Goal: Task Accomplishment & Management: Manage account settings

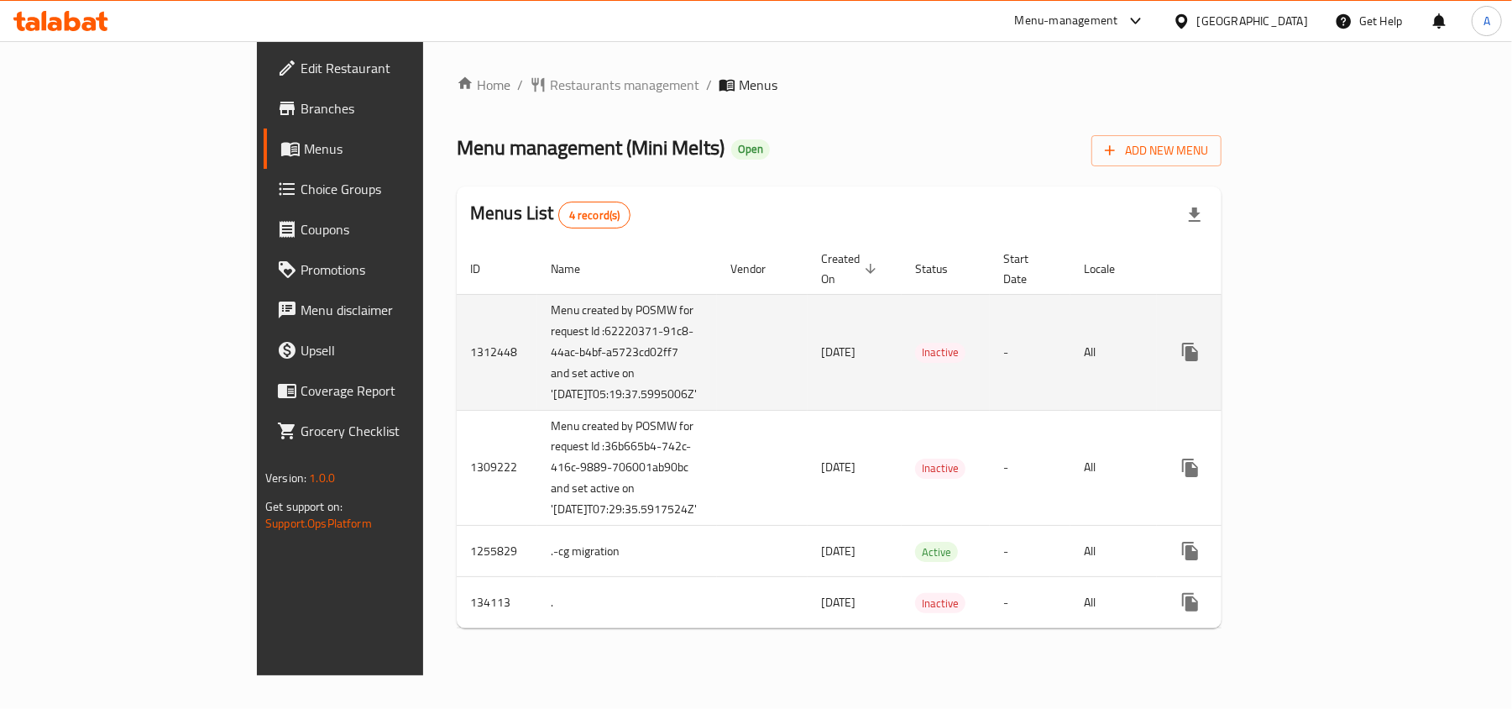
scroll to position [13, 0]
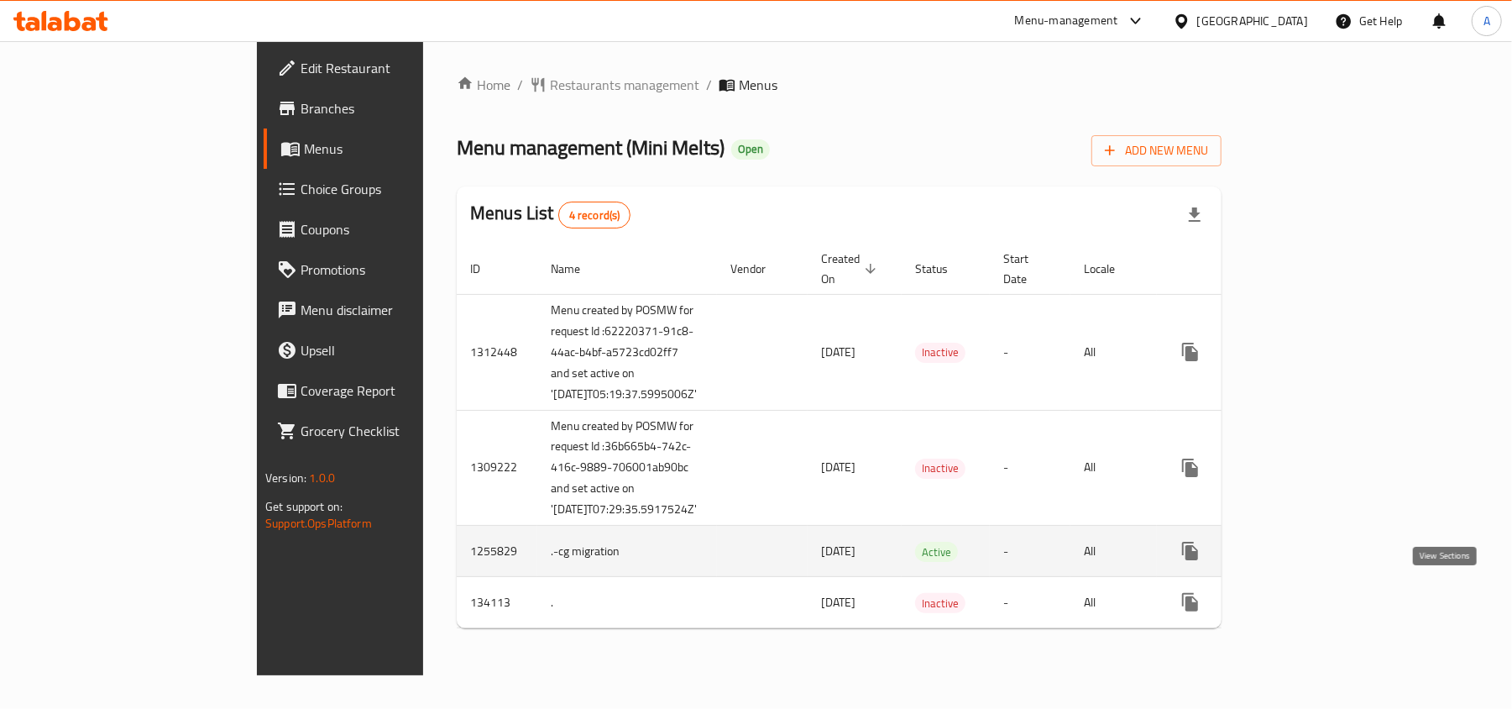
click at [1321, 561] on icon "enhanced table" at bounding box center [1311, 551] width 20 height 20
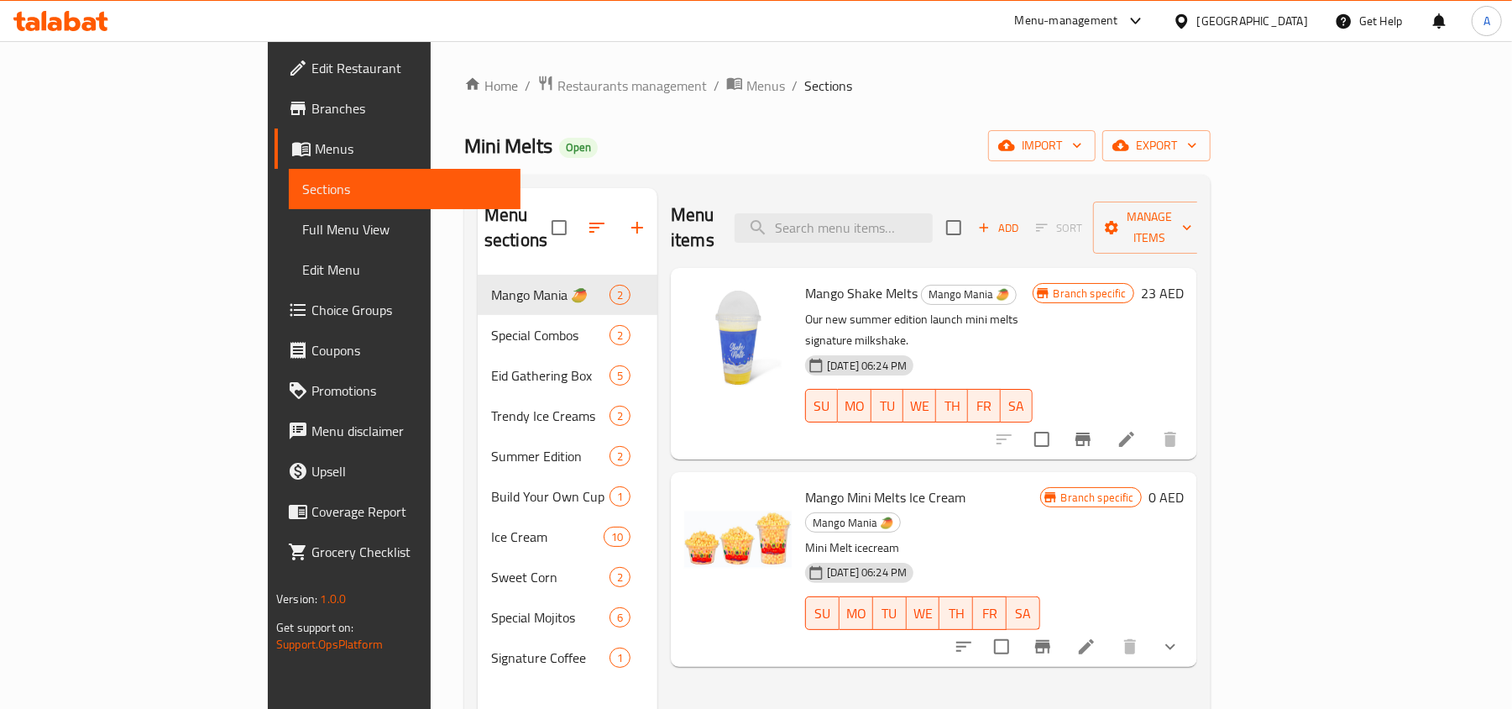
click at [311, 310] on span "Choice Groups" at bounding box center [409, 310] width 196 height 20
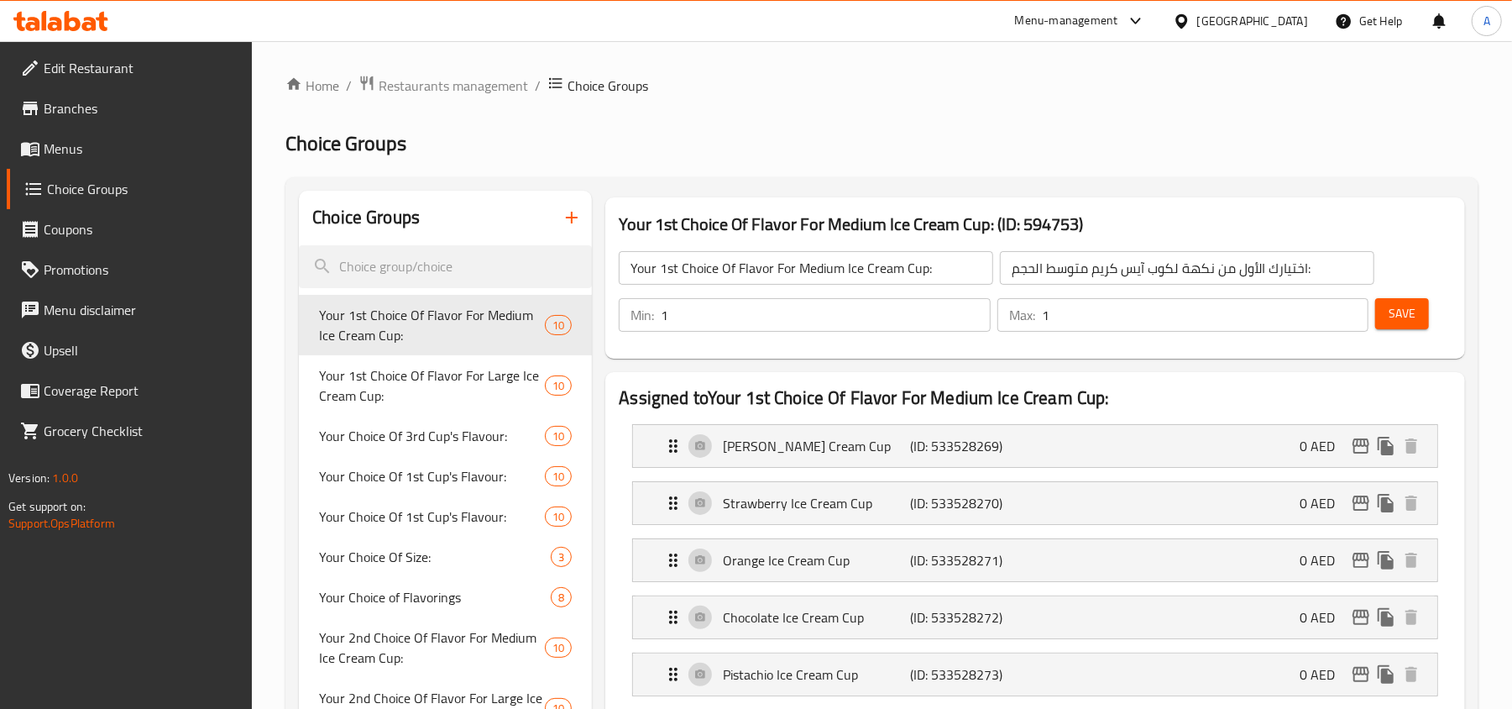
click at [75, 152] on span "Menus" at bounding box center [142, 149] width 196 height 20
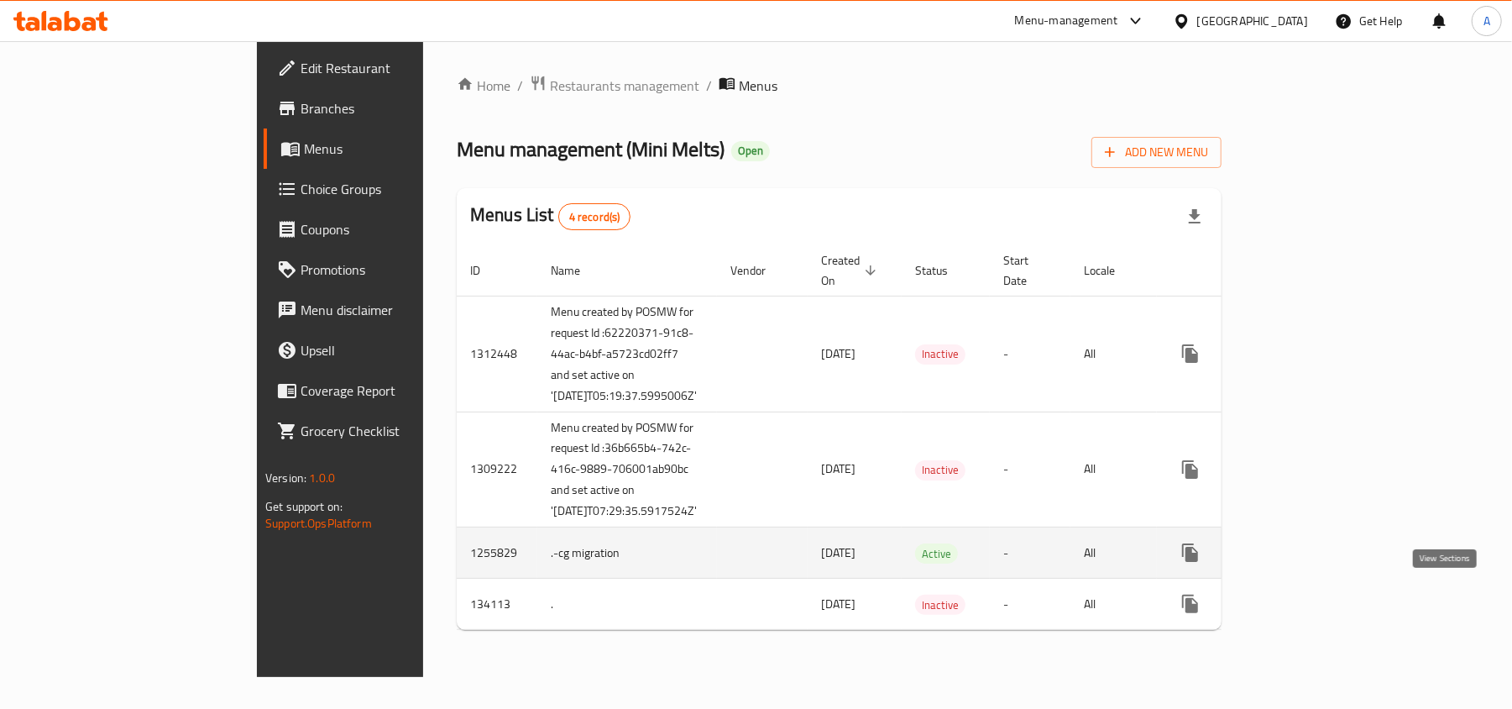
click at [1319, 560] on icon "enhanced table" at bounding box center [1311, 552] width 15 height 15
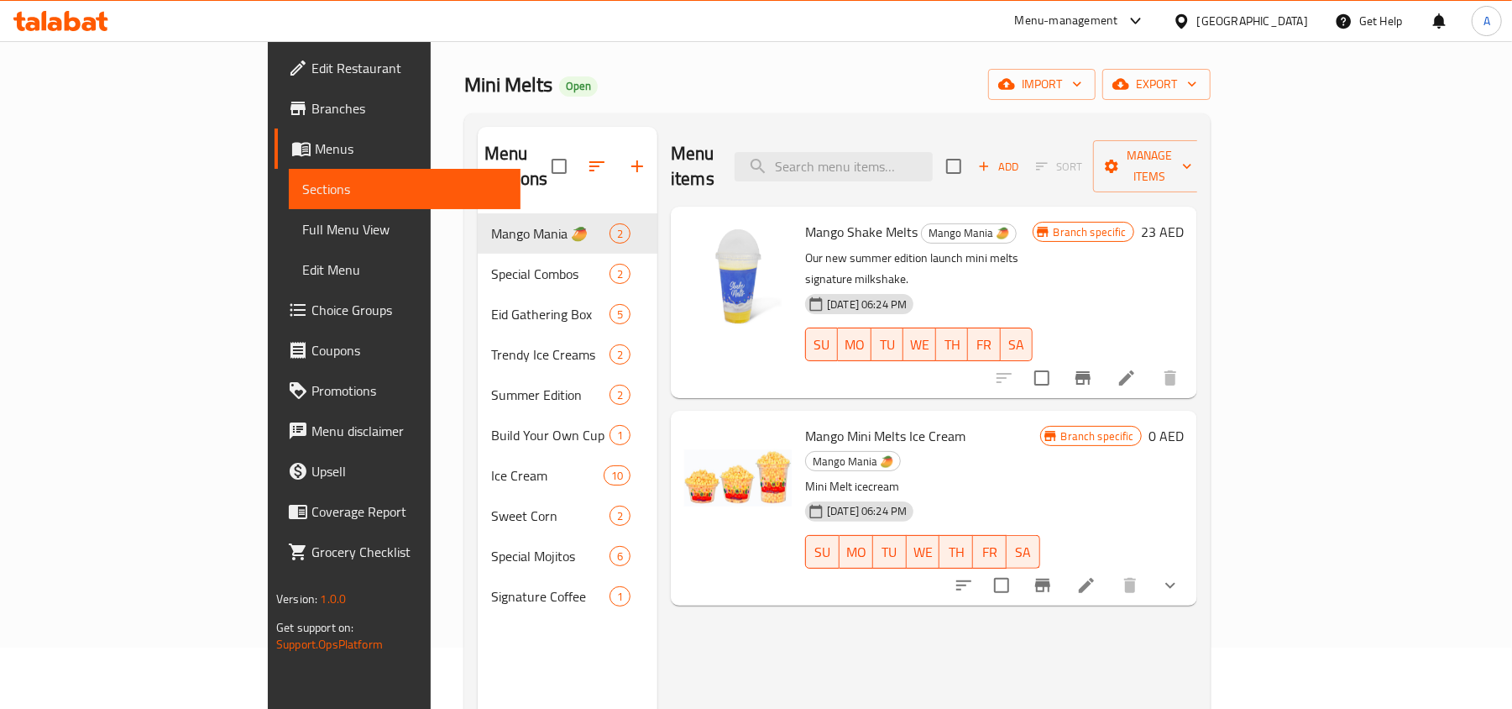
scroll to position [112, 0]
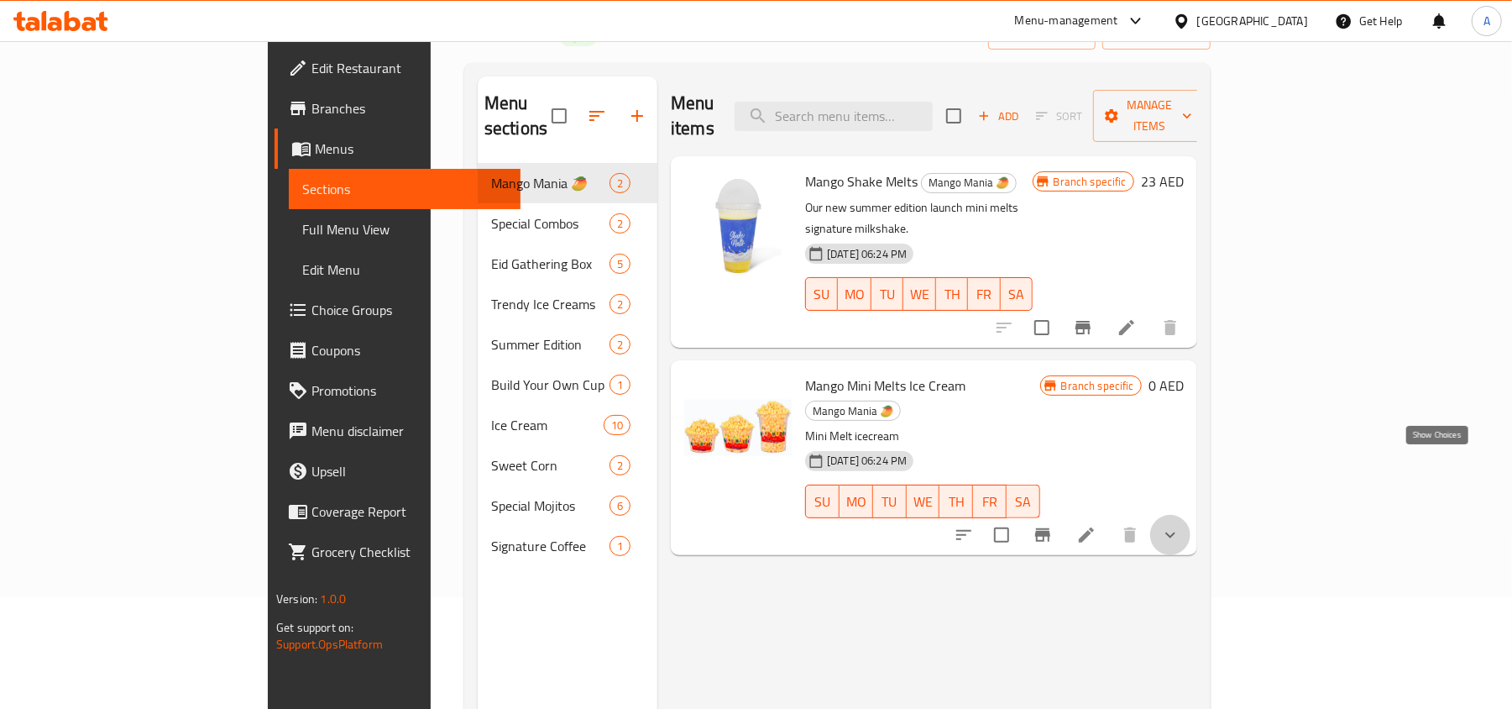
click at [1180, 525] on icon "show more" at bounding box center [1170, 535] width 20 height 20
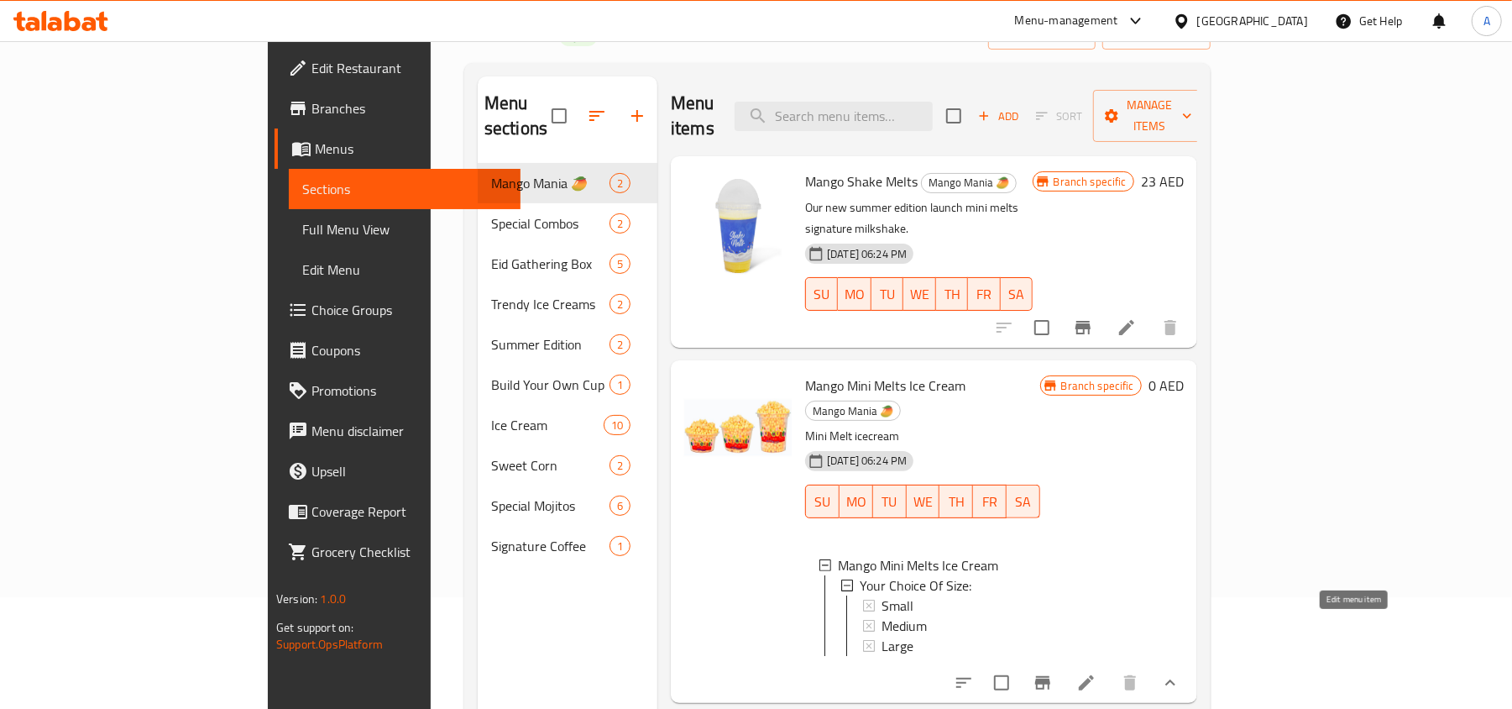
click at [1096, 672] on icon at bounding box center [1086, 682] width 20 height 20
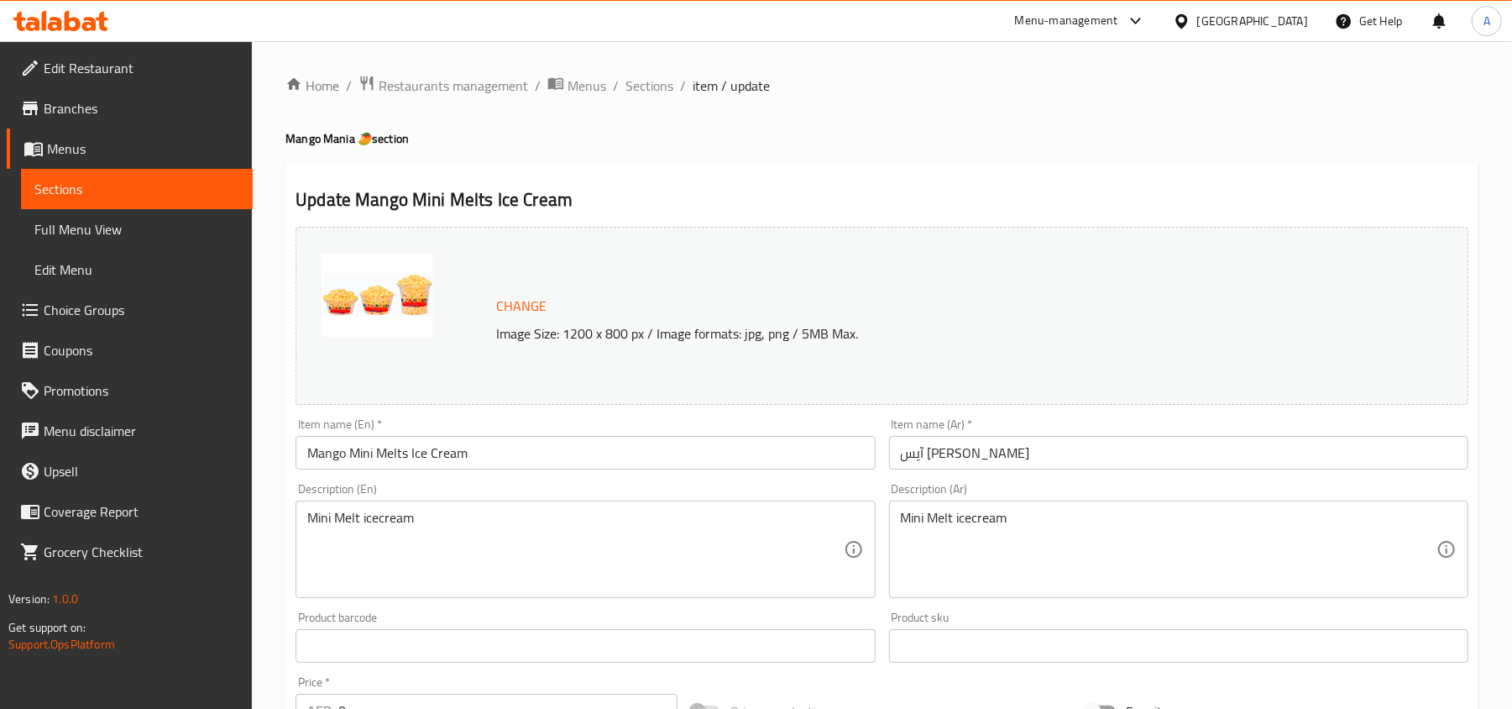
click at [81, 29] on icon at bounding box center [60, 21] width 95 height 20
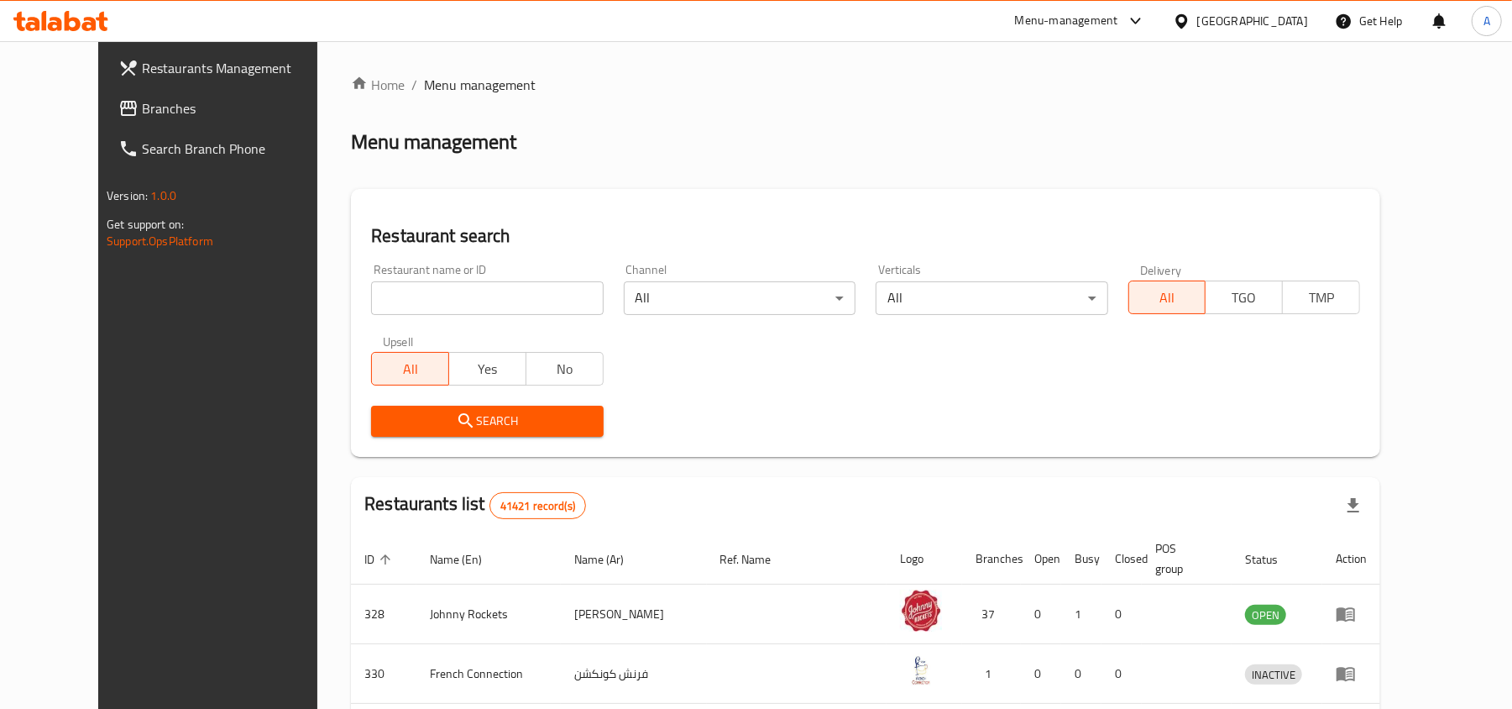
click at [391, 297] on input "search" at bounding box center [487, 298] width 232 height 34
paste input "610849"
type input "610849"
click at [494, 434] on button "Search" at bounding box center [487, 420] width 232 height 31
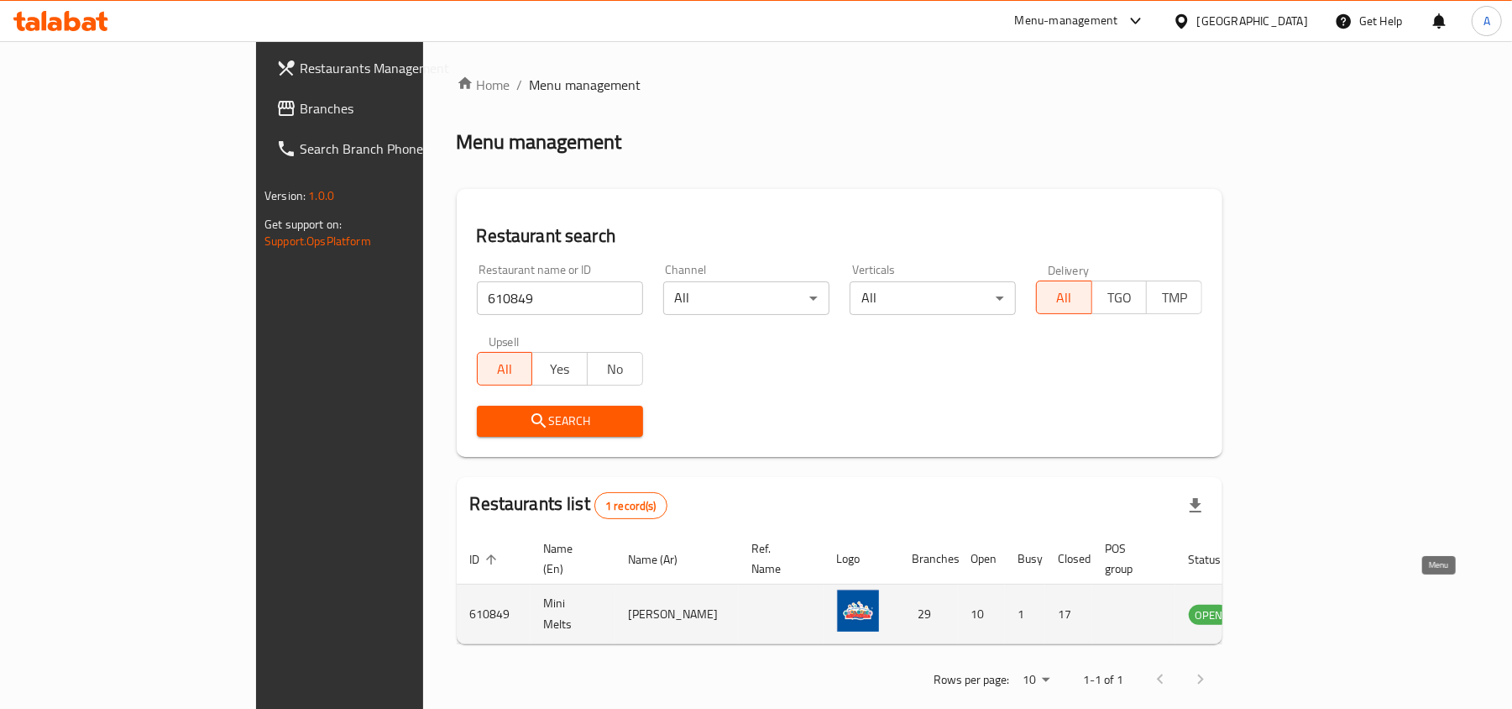
click at [1297, 604] on icon "enhanced table" at bounding box center [1287, 614] width 20 height 20
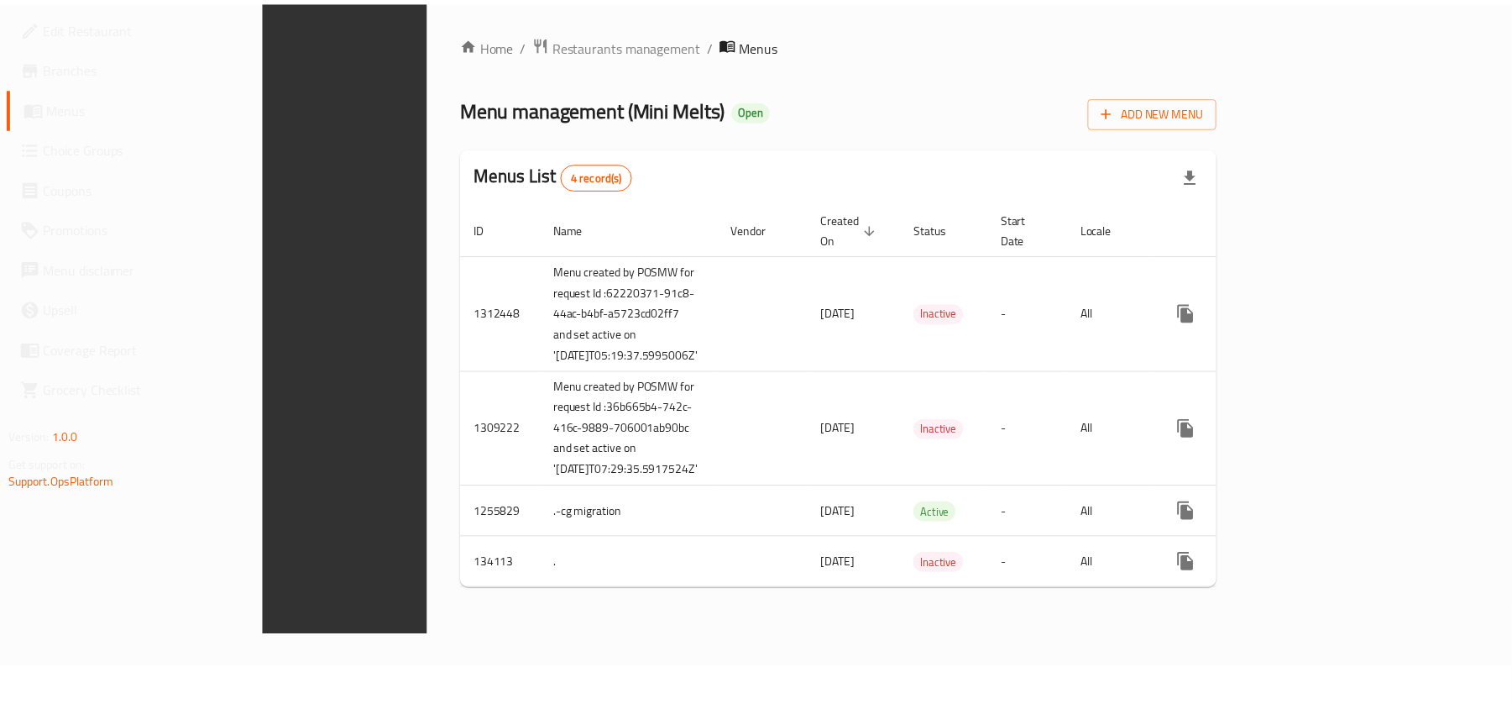
scroll to position [15, 0]
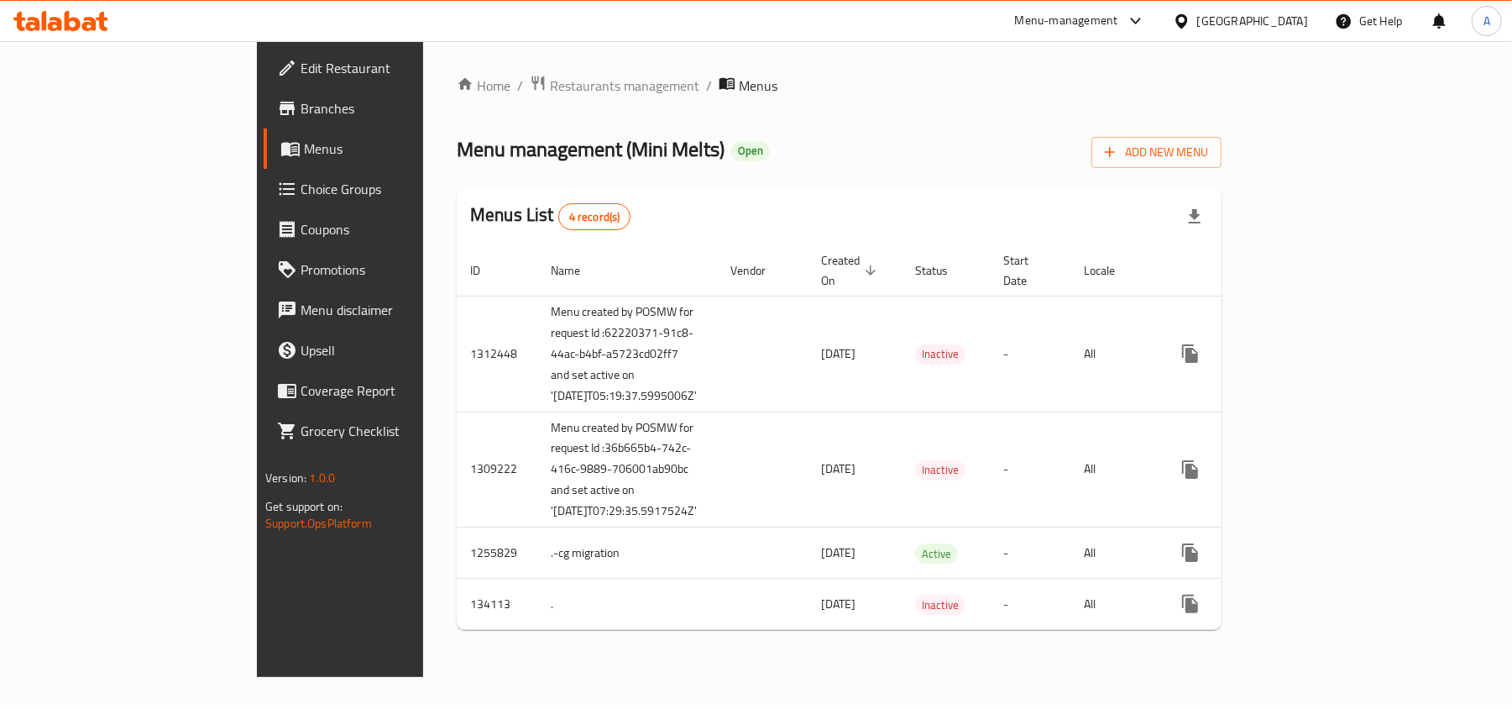
click at [301, 196] on span "Choice Groups" at bounding box center [399, 189] width 196 height 20
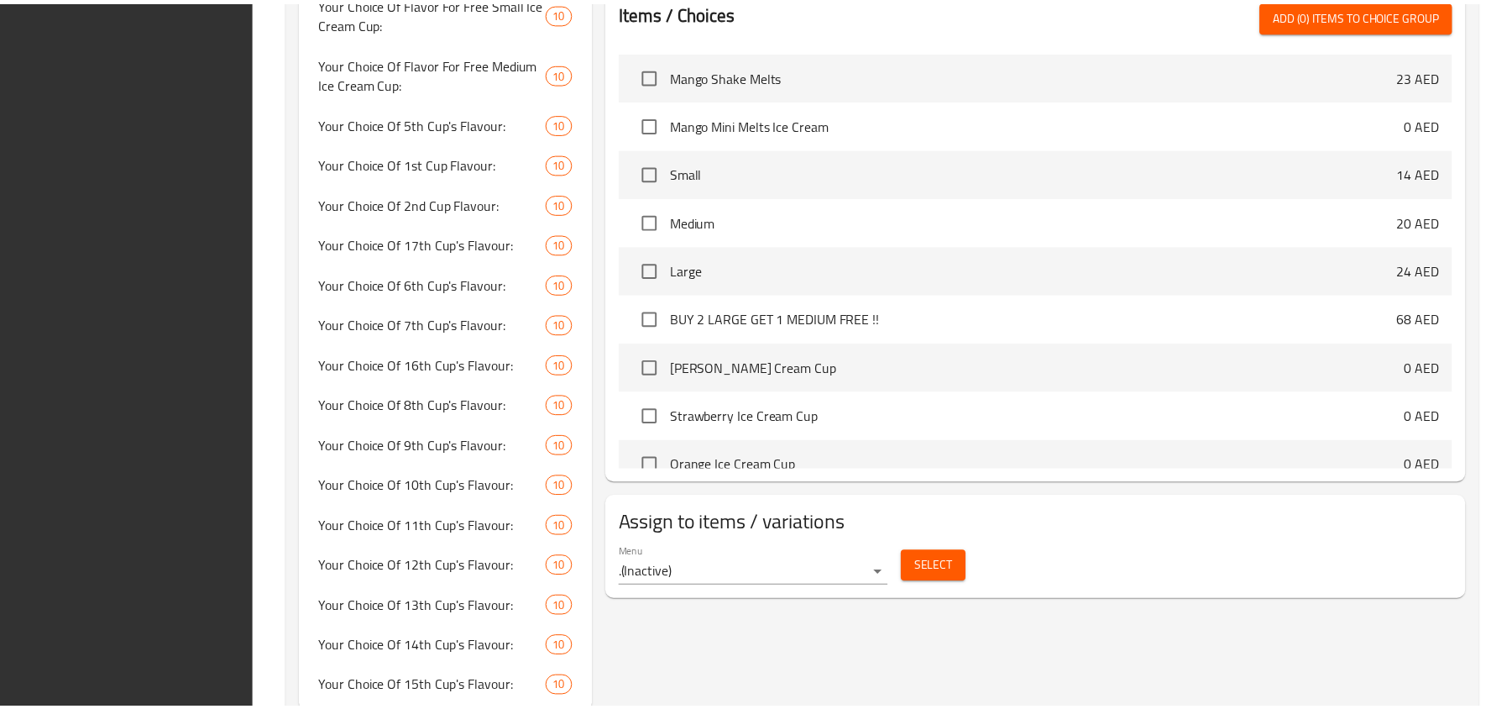
scroll to position [1132, 0]
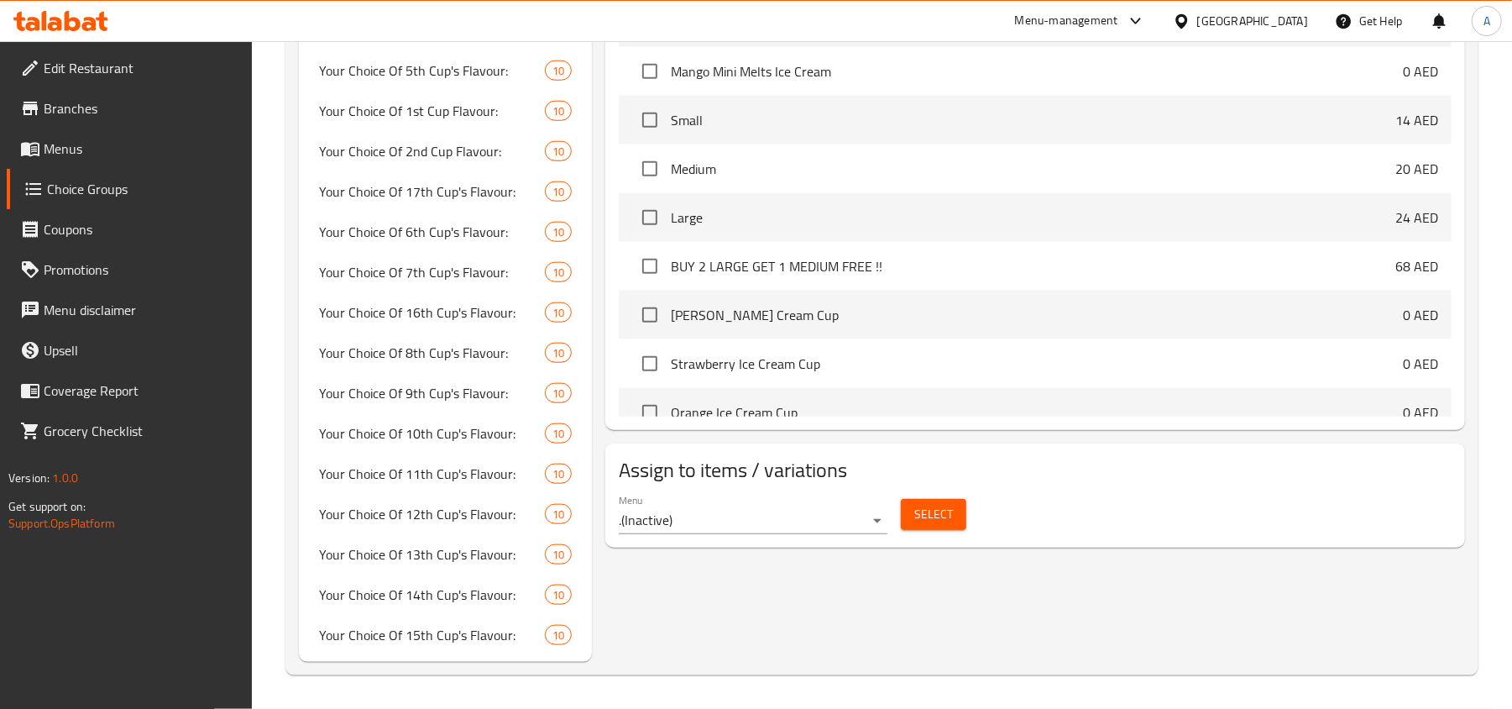
click at [68, 154] on span "Menus" at bounding box center [142, 149] width 196 height 20
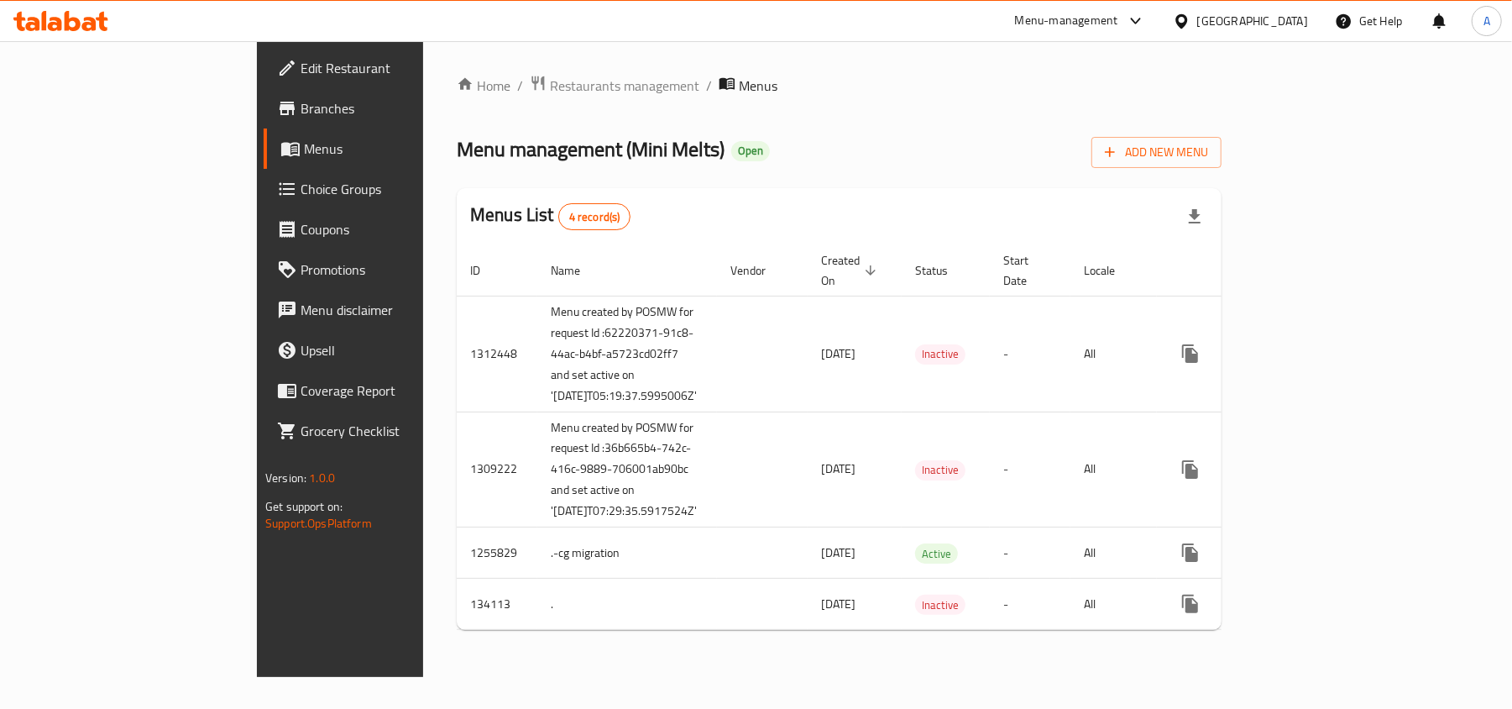
scroll to position [15, 0]
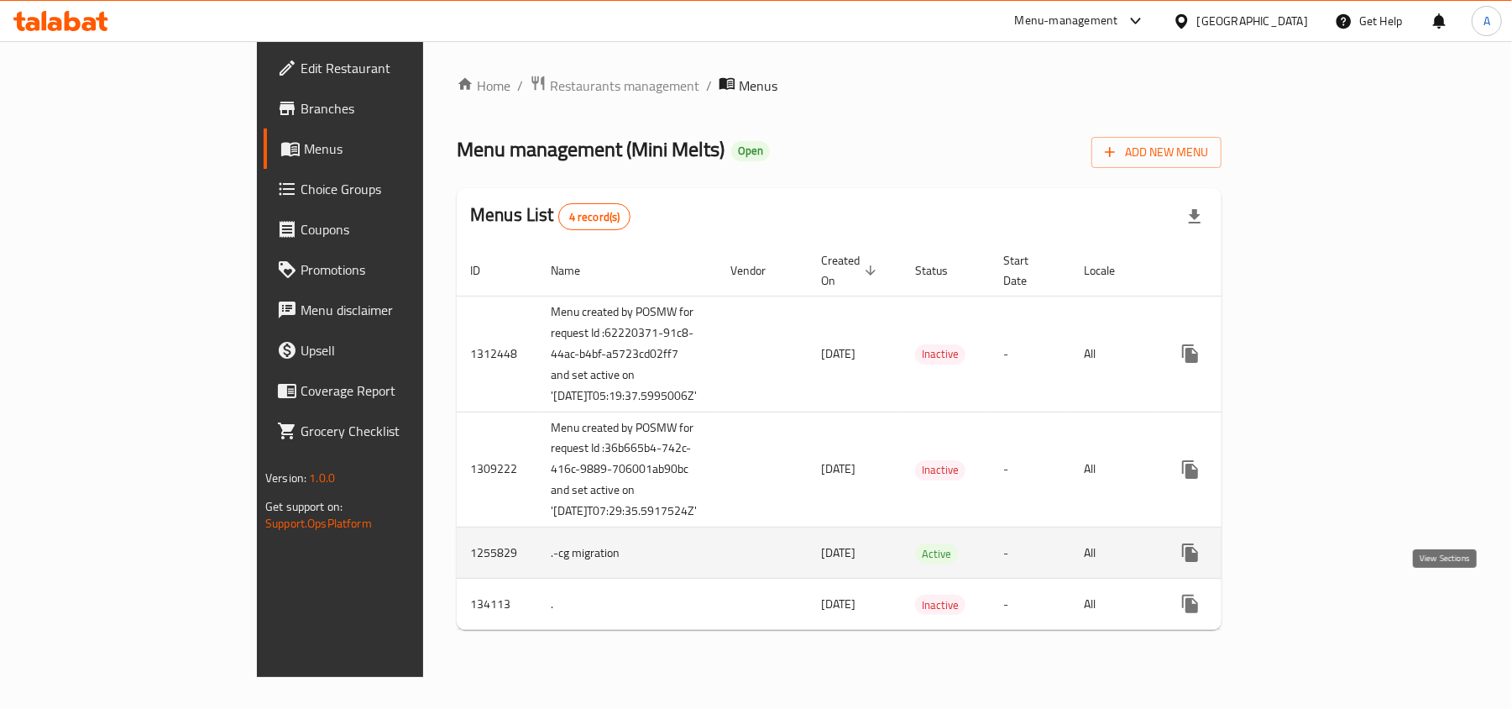
click at [1321, 562] on icon "enhanced table" at bounding box center [1311, 552] width 20 height 20
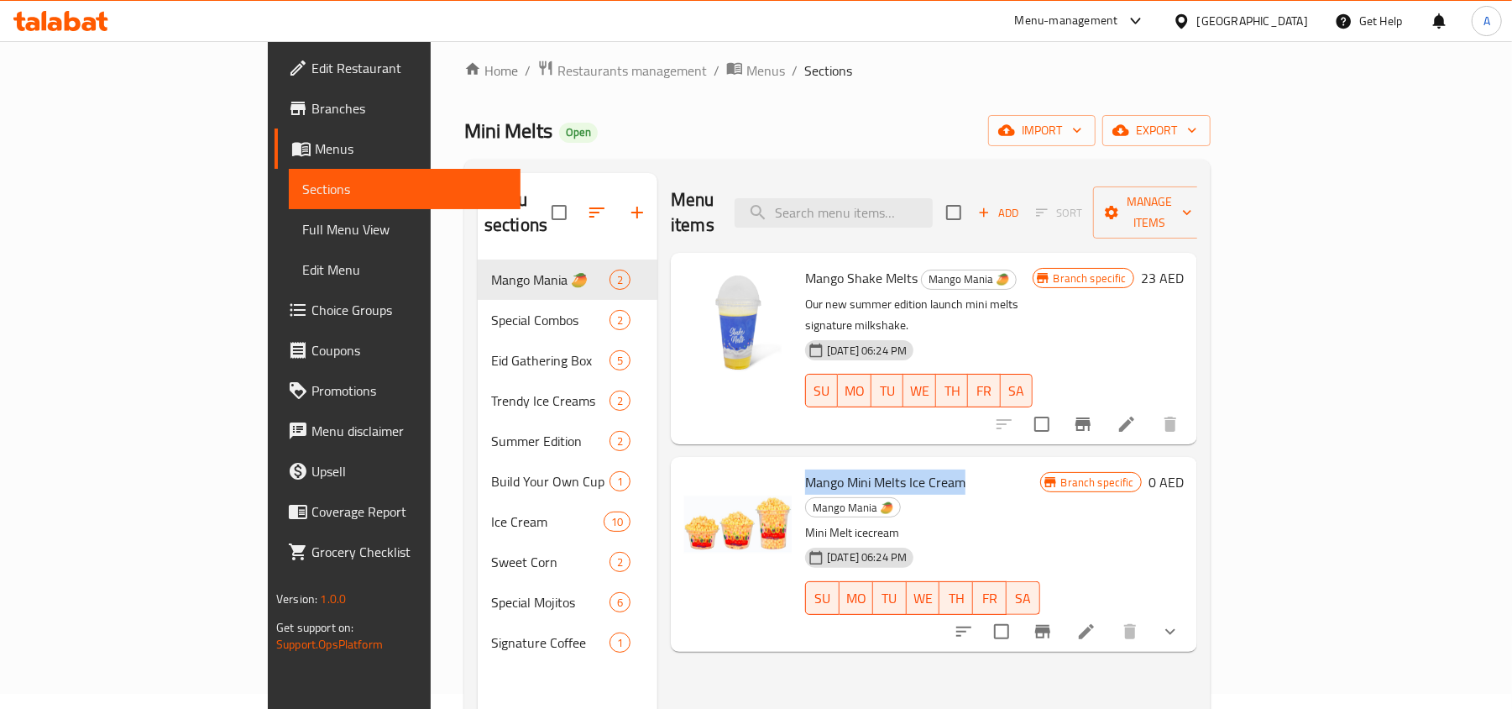
drag, startPoint x: 897, startPoint y: 437, endPoint x: 730, endPoint y: 430, distance: 166.4
click at [798, 463] on div "Mango Mini Melts Ice Cream Mango Mania 🥭 Mini Melt icecream 31-08-2024 06:24 PM…" at bounding box center [922, 553] width 248 height 180
click at [931, 199] on input "search" at bounding box center [834, 212] width 198 height 29
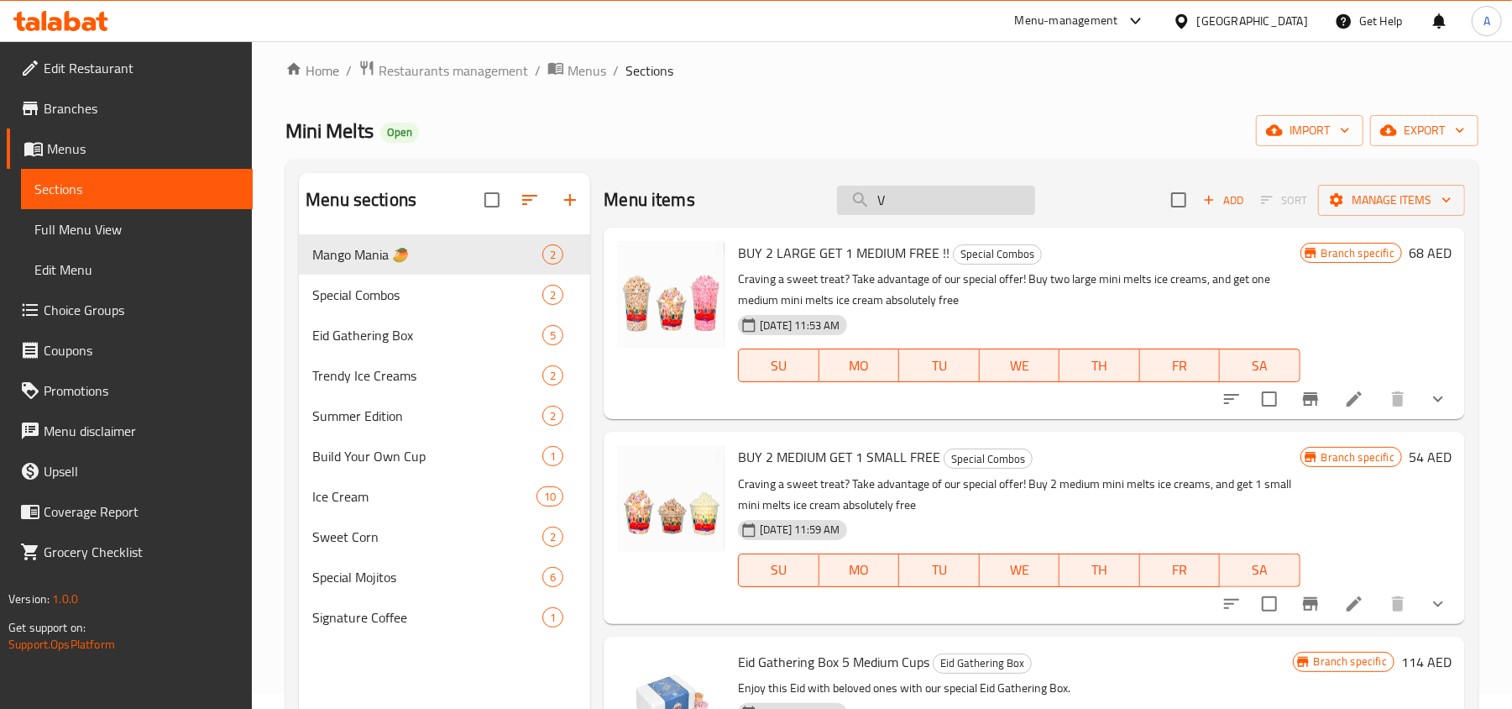
click at [931, 199] on input "V" at bounding box center [936, 200] width 198 height 29
paste input "610849"
type input "610849"
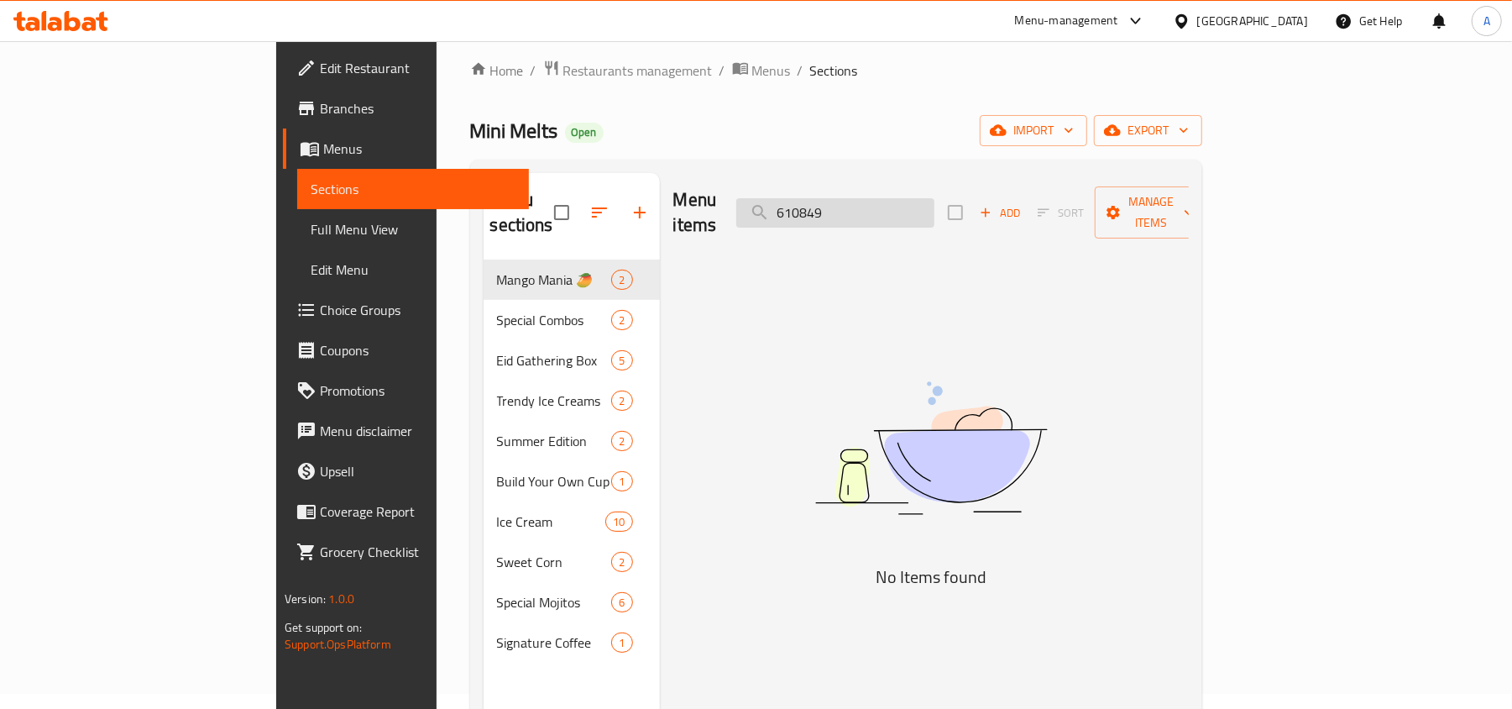
click at [931, 199] on input "610849" at bounding box center [835, 212] width 198 height 29
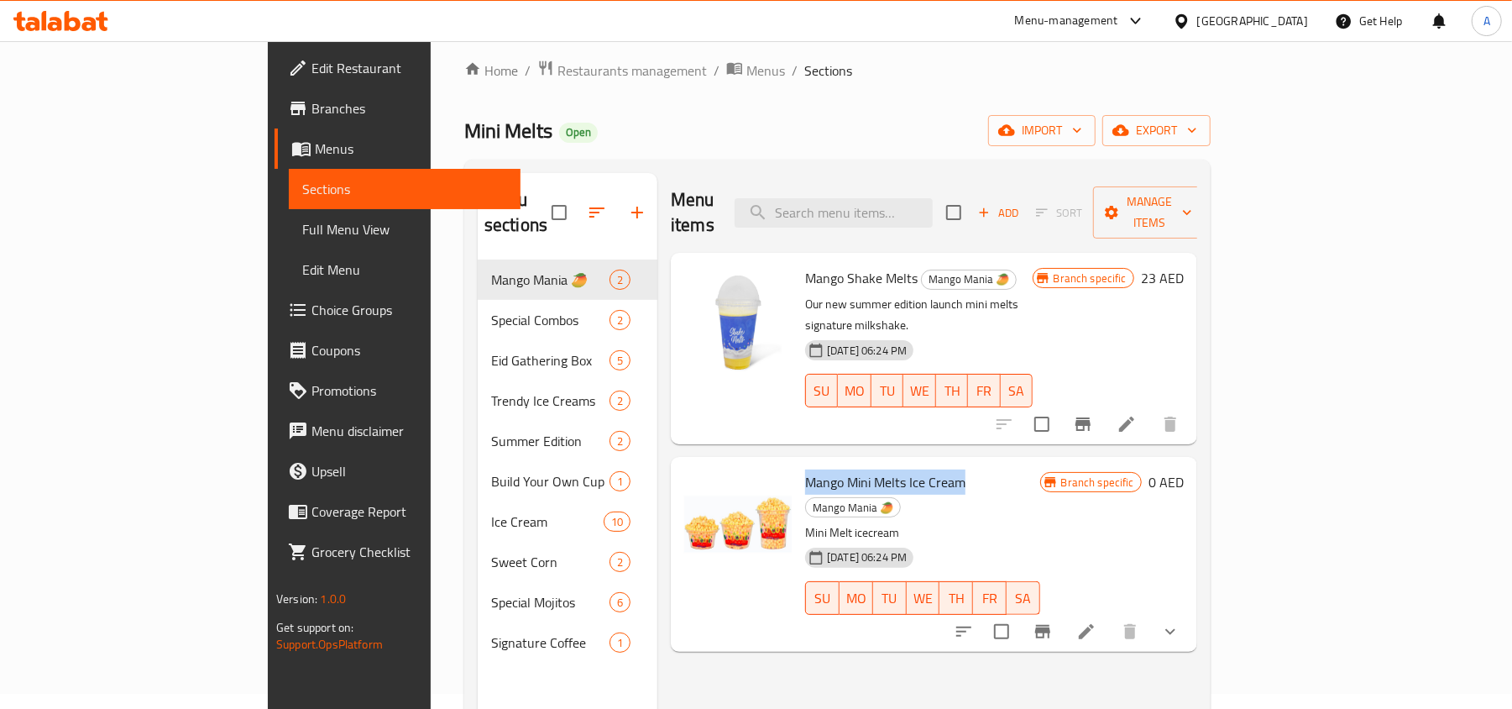
drag, startPoint x: 895, startPoint y: 437, endPoint x: 730, endPoint y: 437, distance: 164.5
click at [798, 463] on div "Mango Mini Melts Ice Cream Mango Mania 🥭 Mini Melt icecream 31-08-2024 06:24 PM…" at bounding box center [922, 553] width 248 height 180
copy span "Mango Mini Melts Ice Cream"
click at [939, 182] on div "Menu items Add Sort Manage items" at bounding box center [934, 213] width 526 height 80
click at [933, 198] on input "search" at bounding box center [834, 212] width 198 height 29
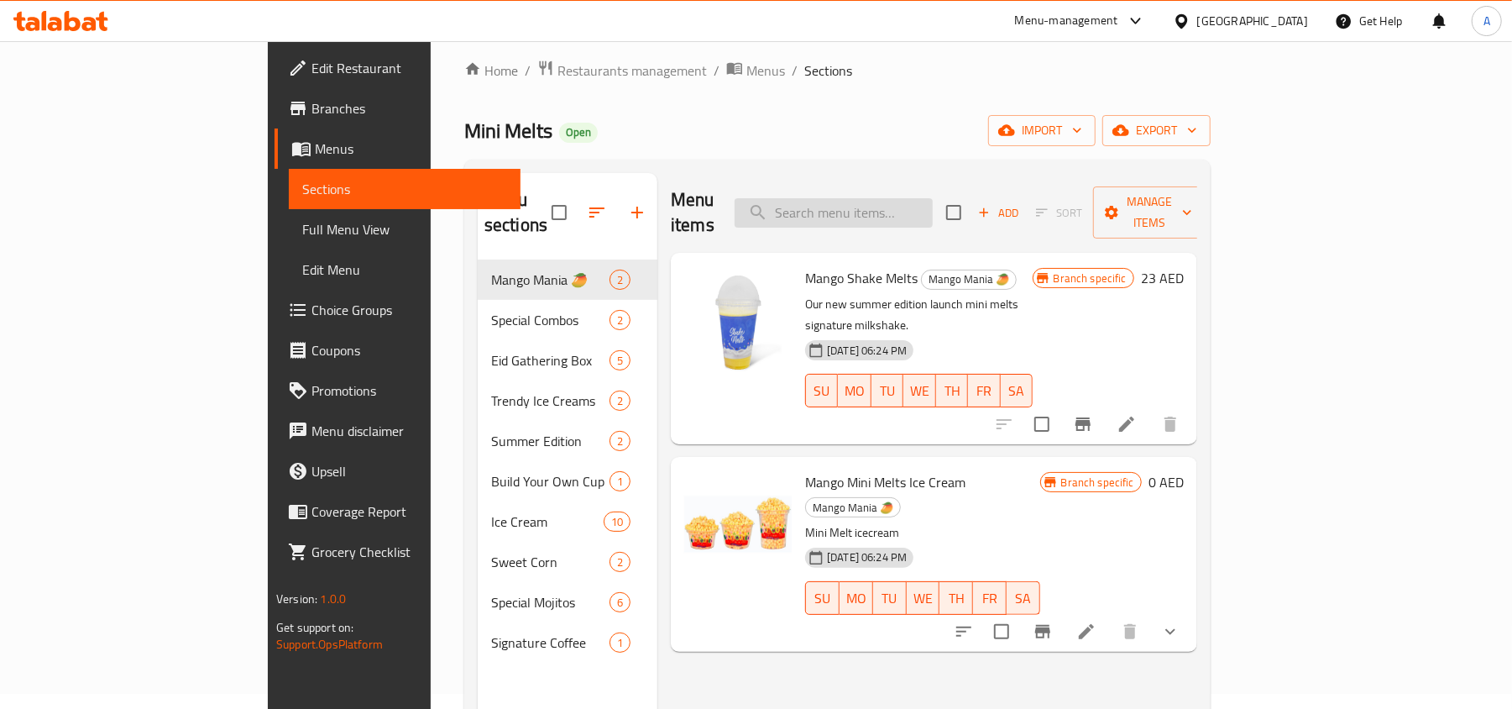
paste input "Mango Mini Melts Ice Cream"
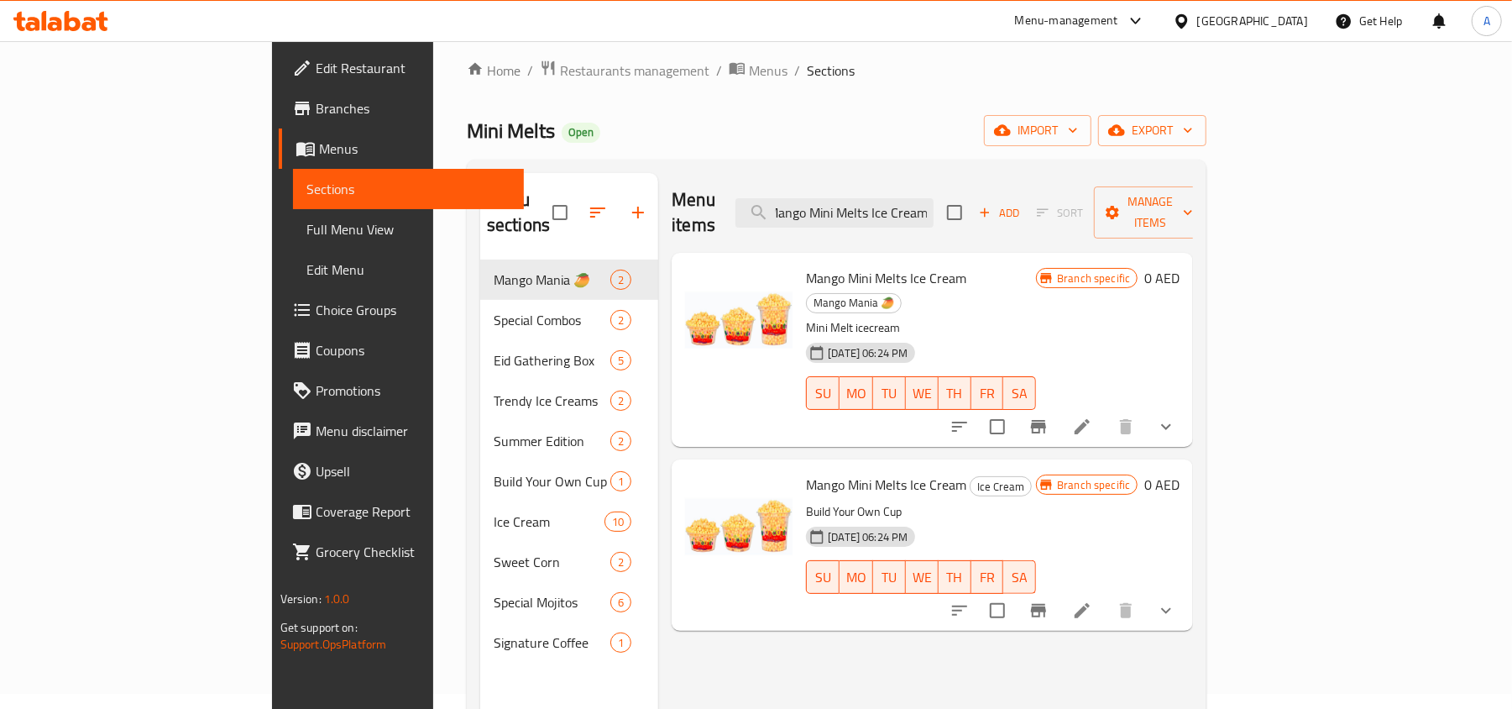
type input "Mango Mini Melts Ice Cream"
click at [1176, 416] on icon "show more" at bounding box center [1166, 426] width 20 height 20
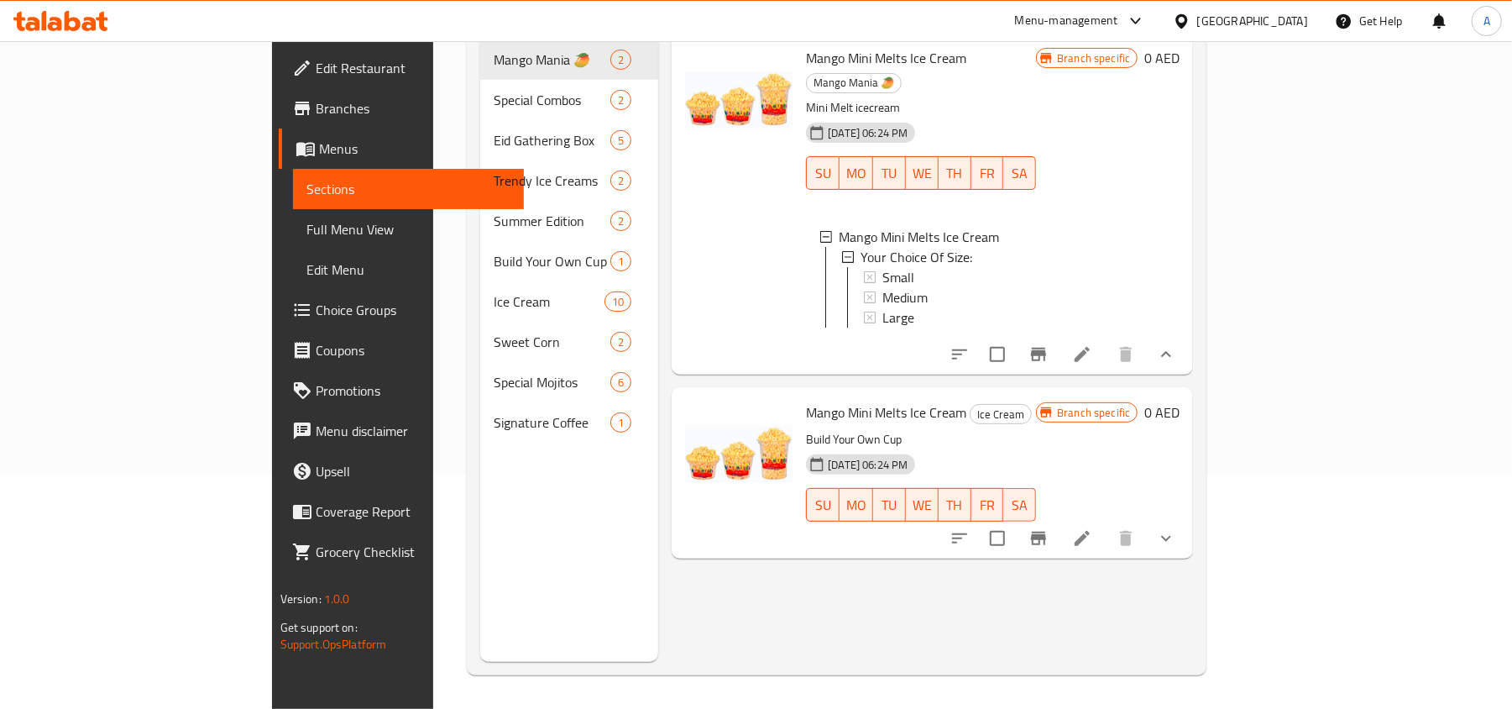
scroll to position [0, 0]
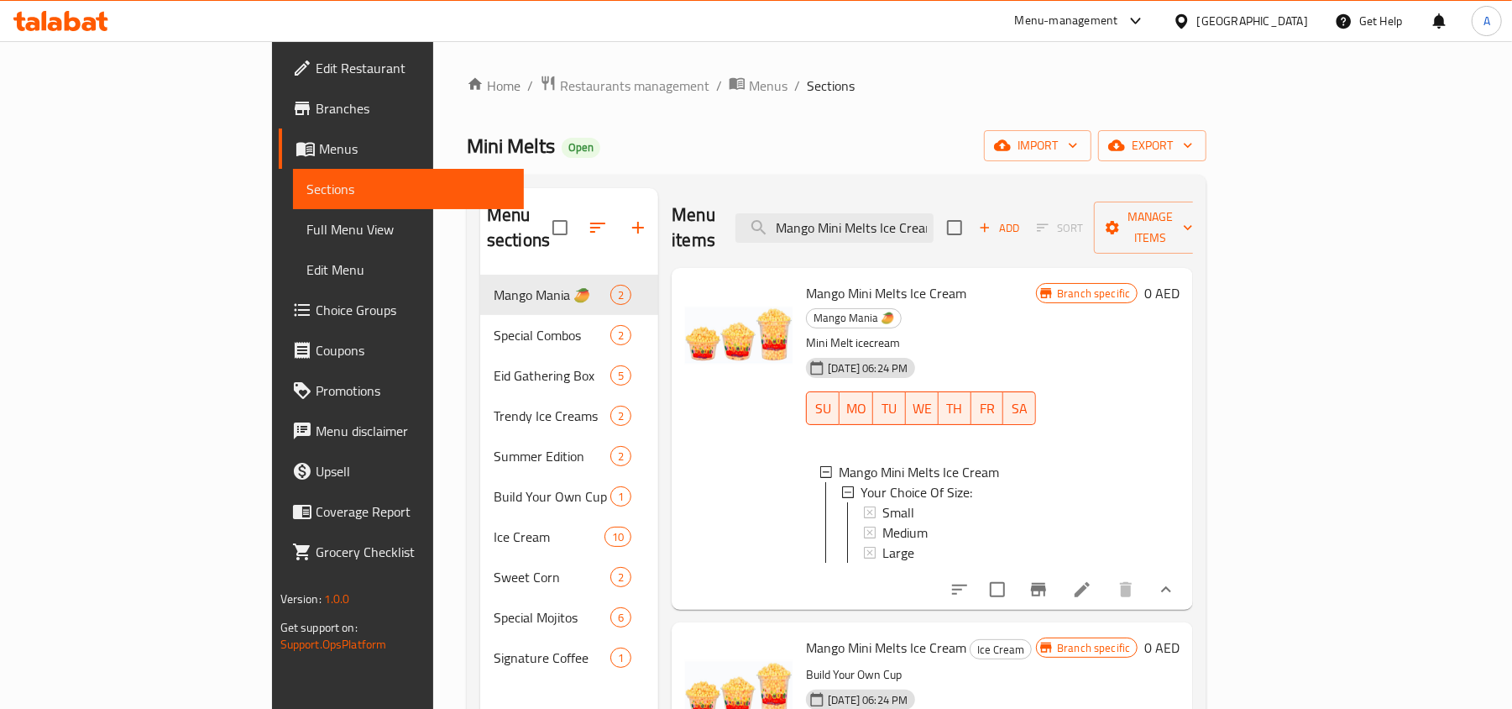
click at [819, 133] on div "Mini Melts Open import export" at bounding box center [837, 145] width 740 height 31
click at [1092, 579] on icon at bounding box center [1082, 589] width 20 height 20
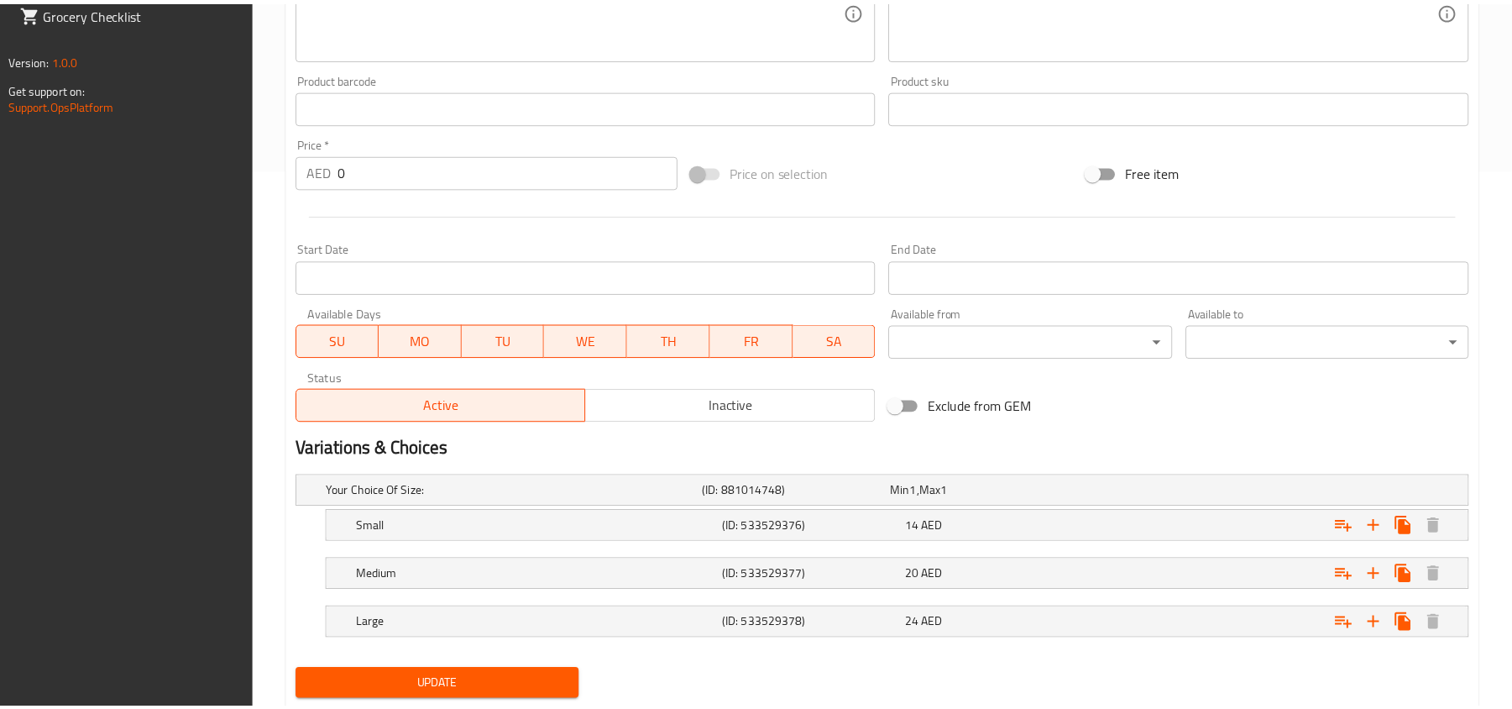
scroll to position [591, 0]
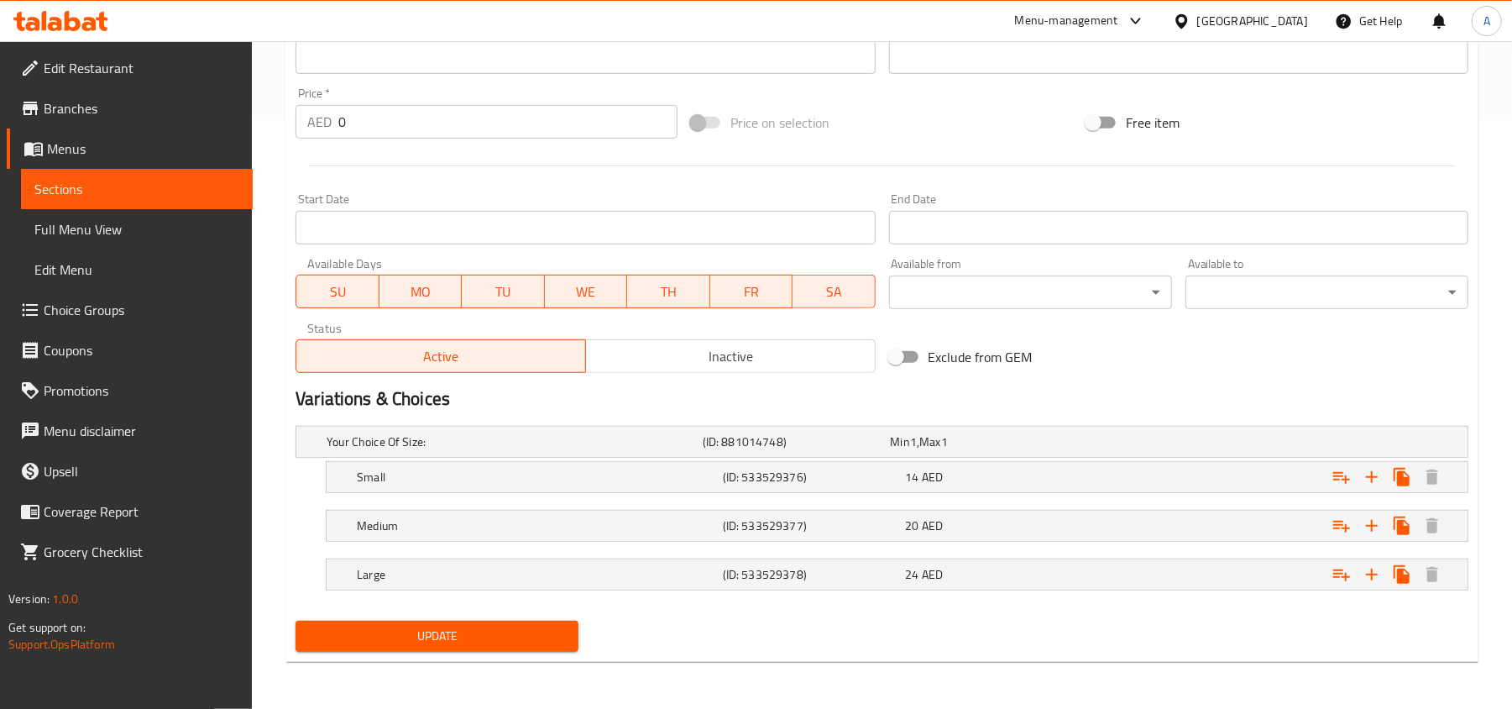
click at [60, 15] on icon at bounding box center [60, 21] width 95 height 20
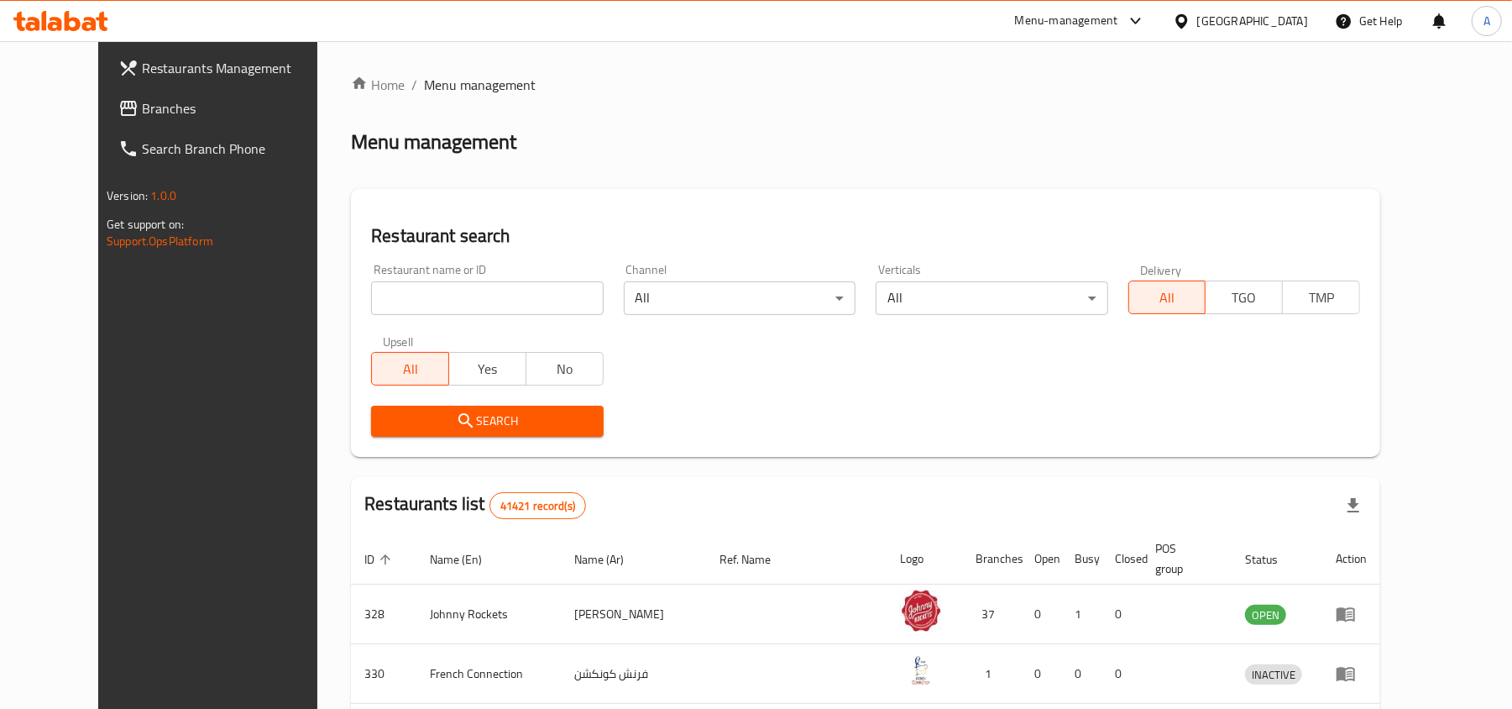
click at [411, 297] on input "search" at bounding box center [487, 298] width 232 height 34
paste input "658475"
type input "658475"
click at [386, 430] on span "Search" at bounding box center [486, 421] width 205 height 21
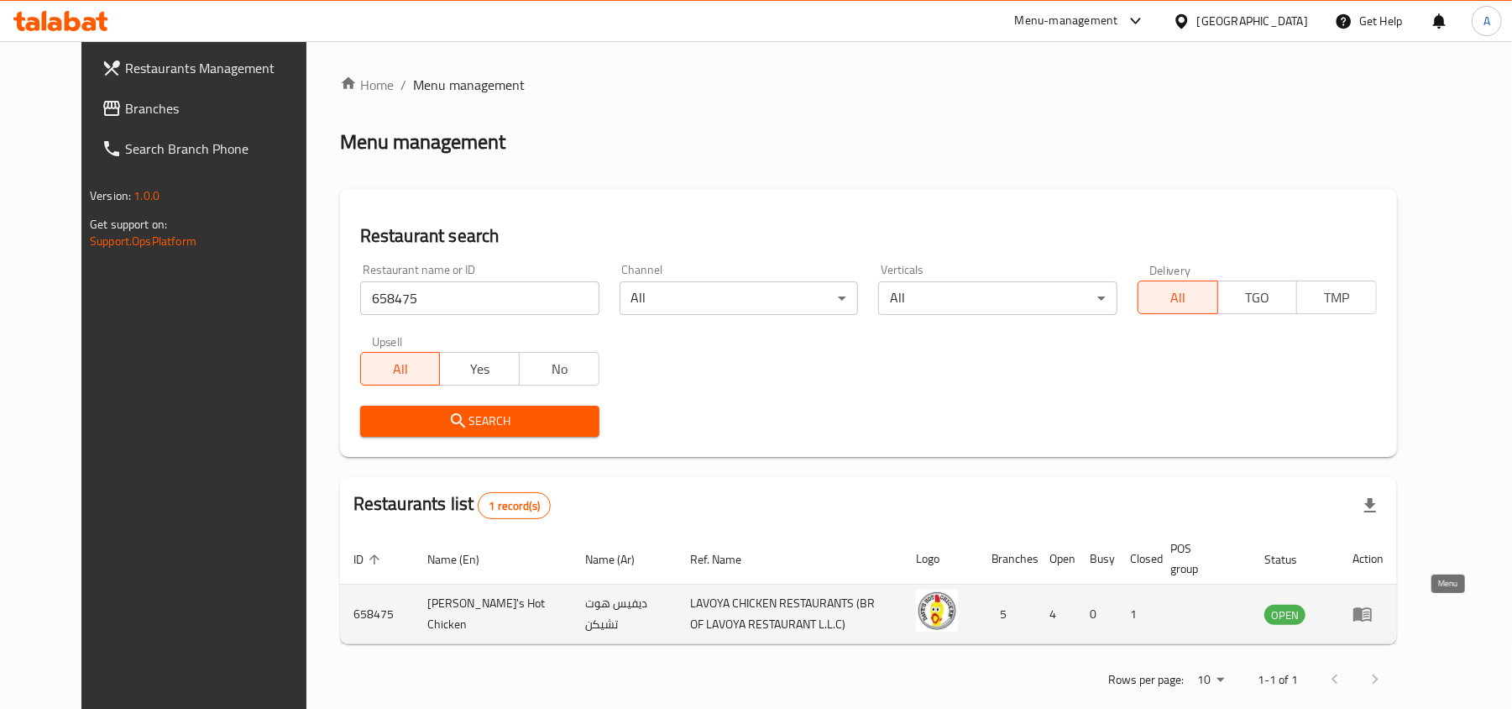
click at [1373, 624] on icon "enhanced table" at bounding box center [1362, 614] width 20 height 20
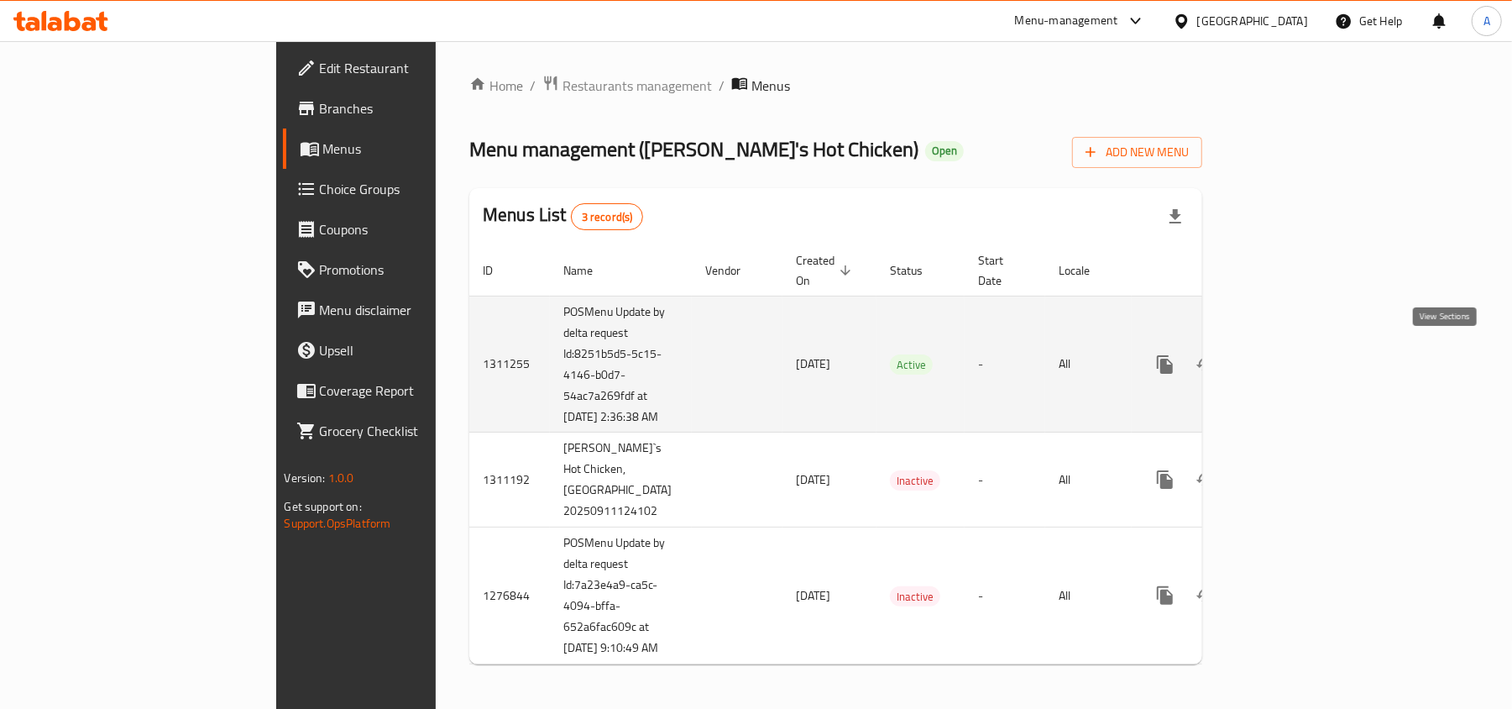
click at [1306, 344] on link "enhanced table" at bounding box center [1286, 364] width 40 height 40
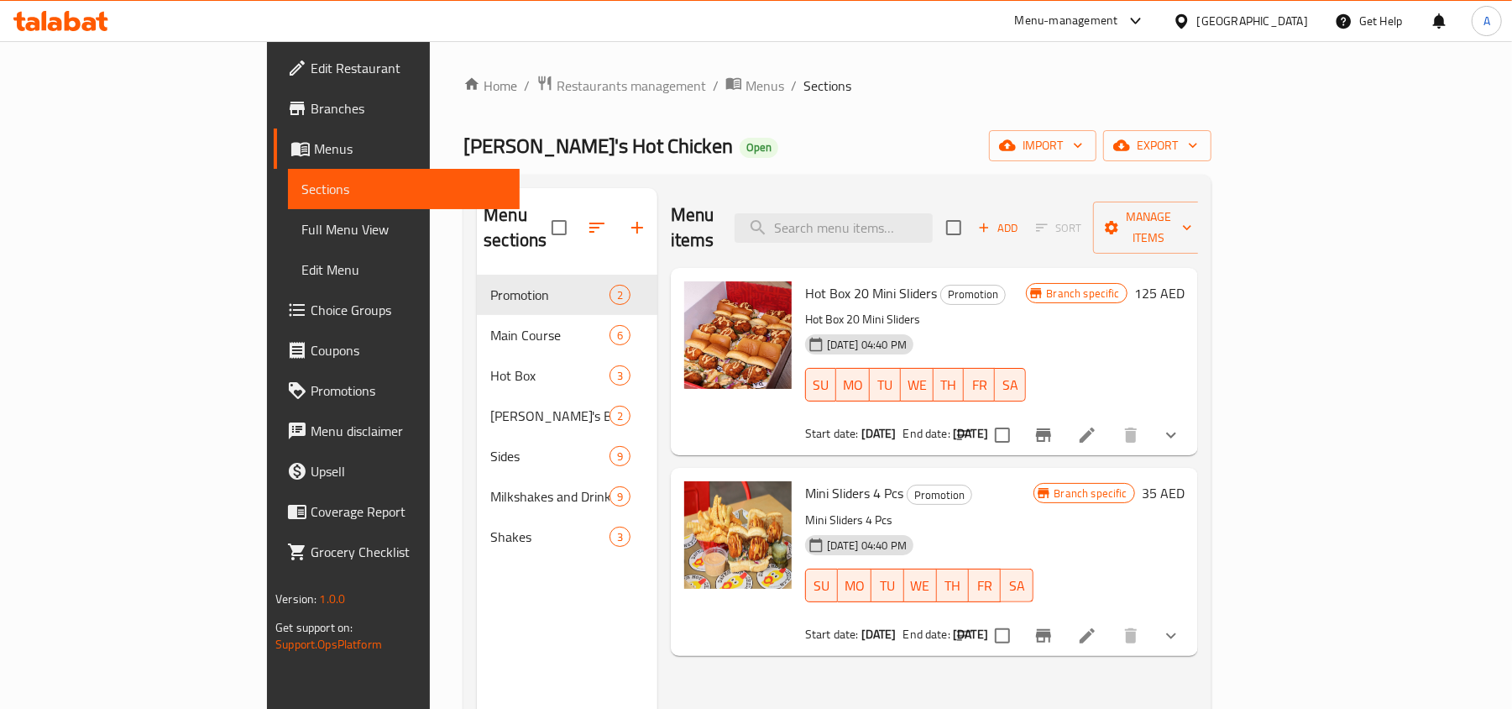
click at [311, 302] on span "Choice Groups" at bounding box center [409, 310] width 196 height 20
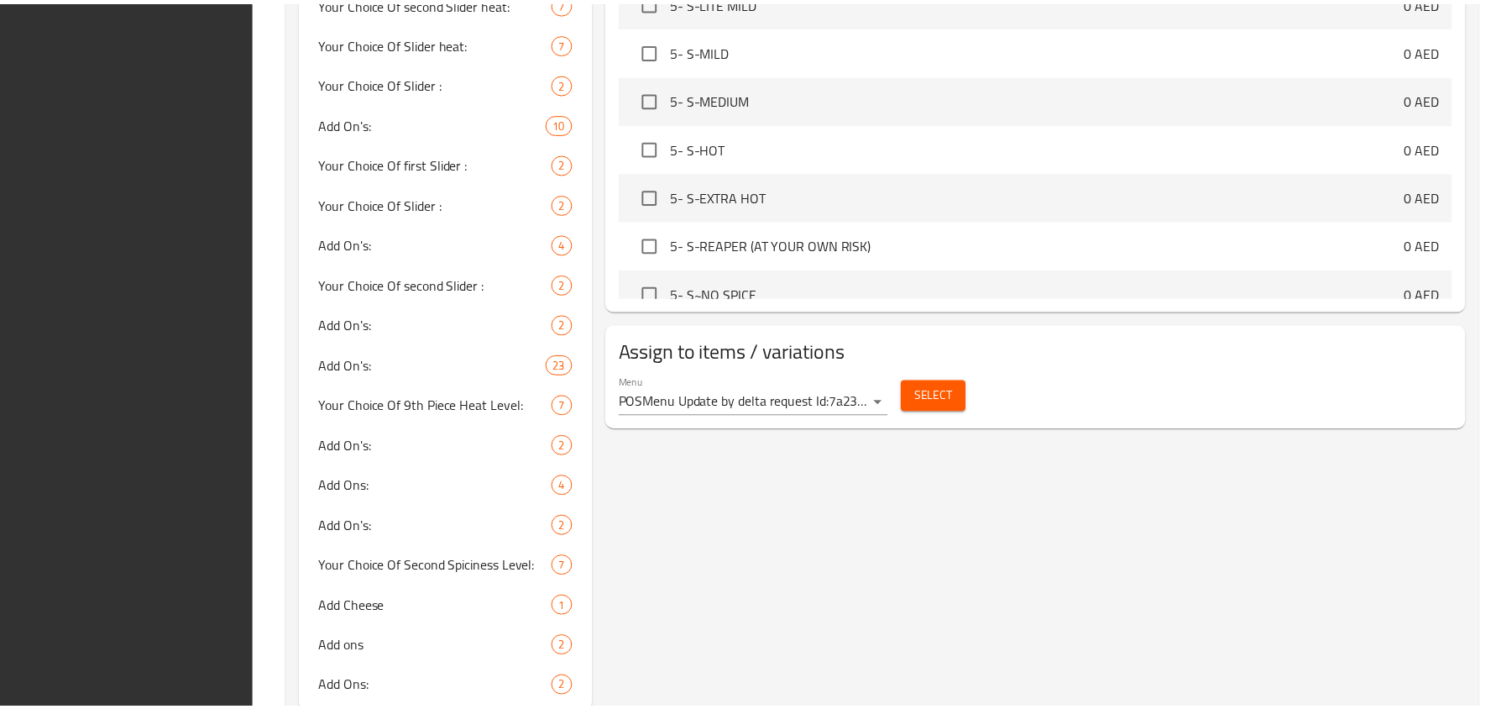
scroll to position [1132, 0]
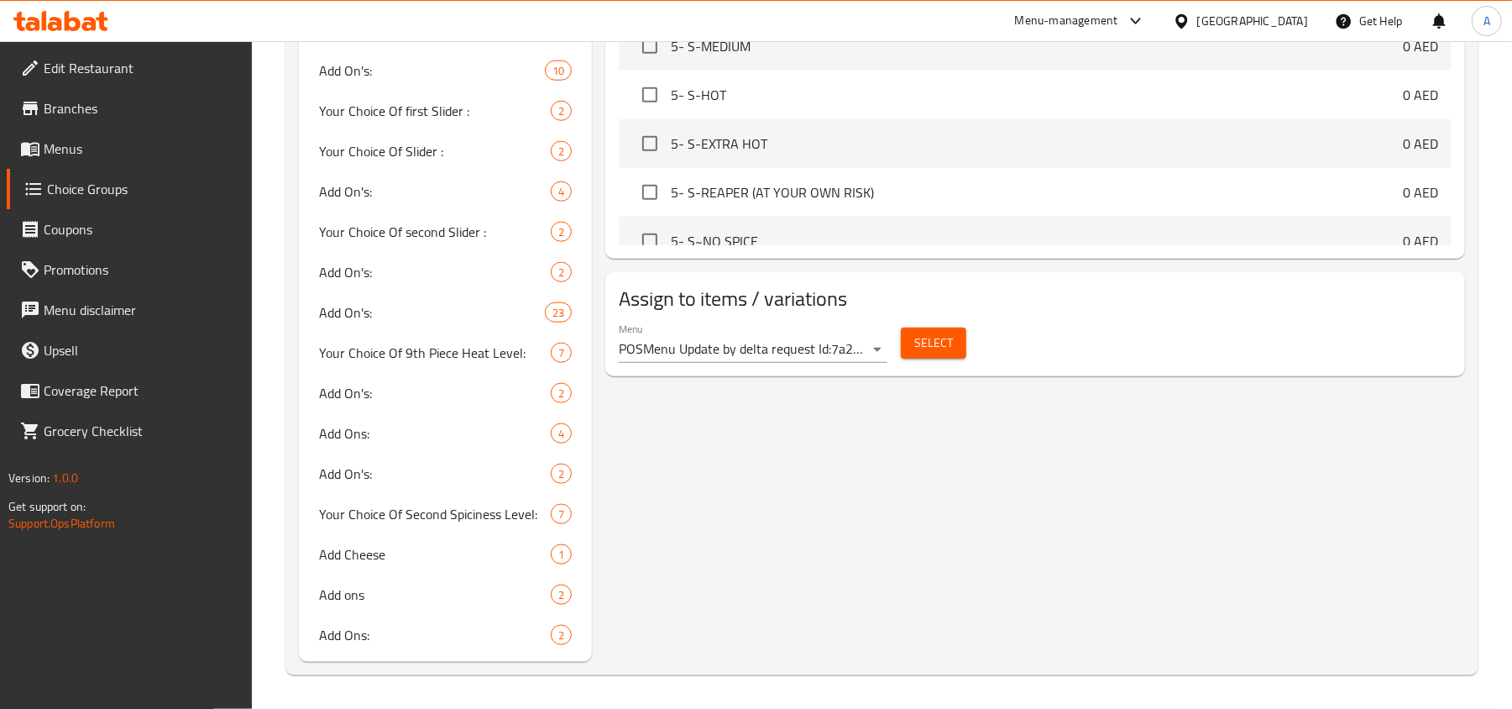
click at [72, 152] on span "Menus" at bounding box center [142, 149] width 196 height 20
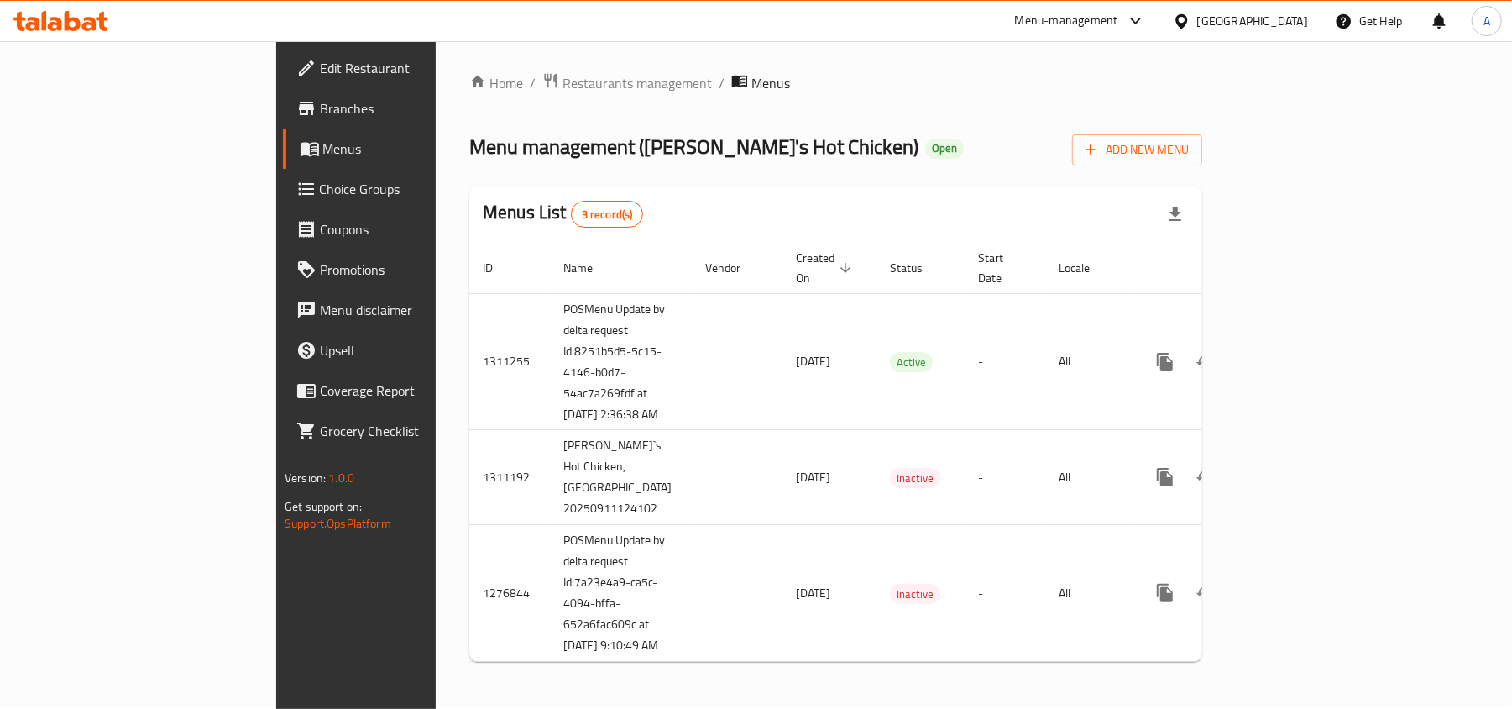
scroll to position [50, 0]
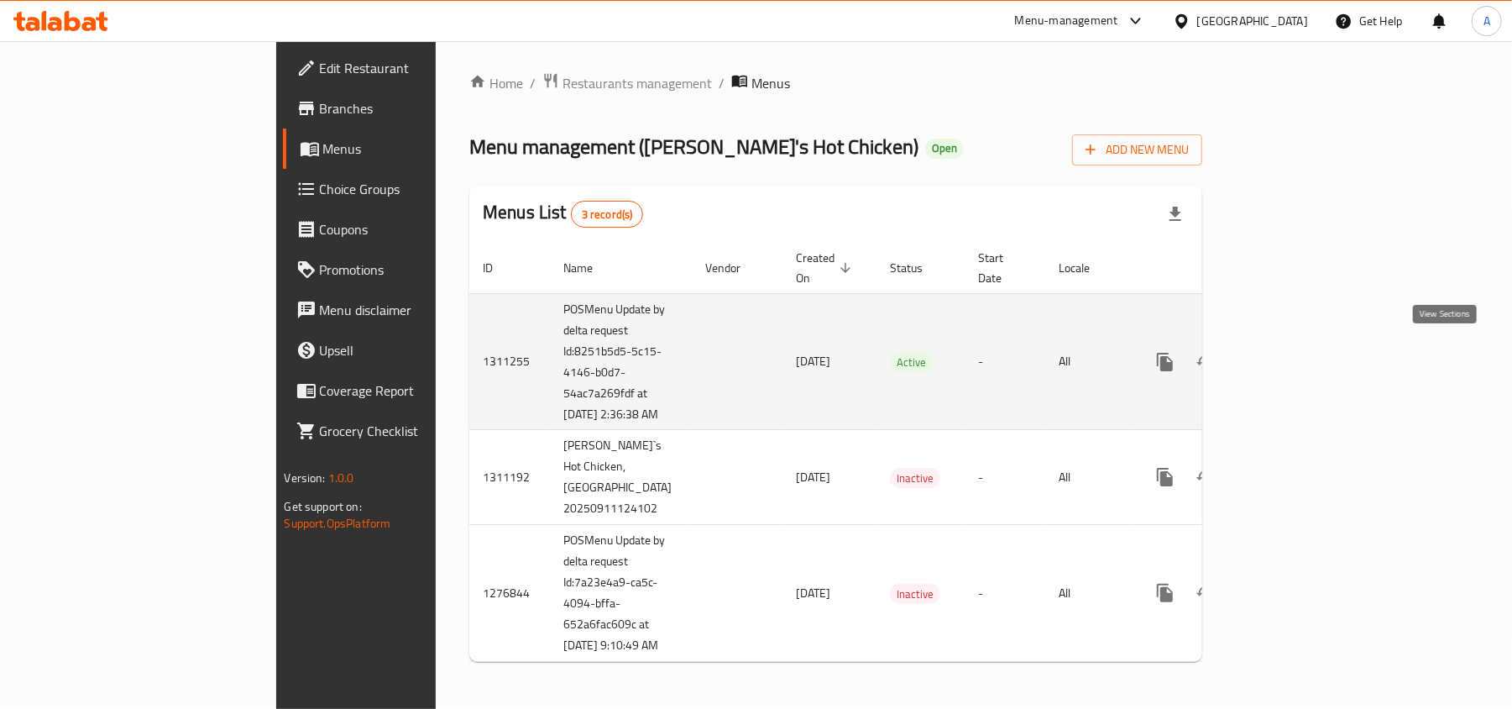
click at [1306, 342] on link "enhanced table" at bounding box center [1286, 362] width 40 height 40
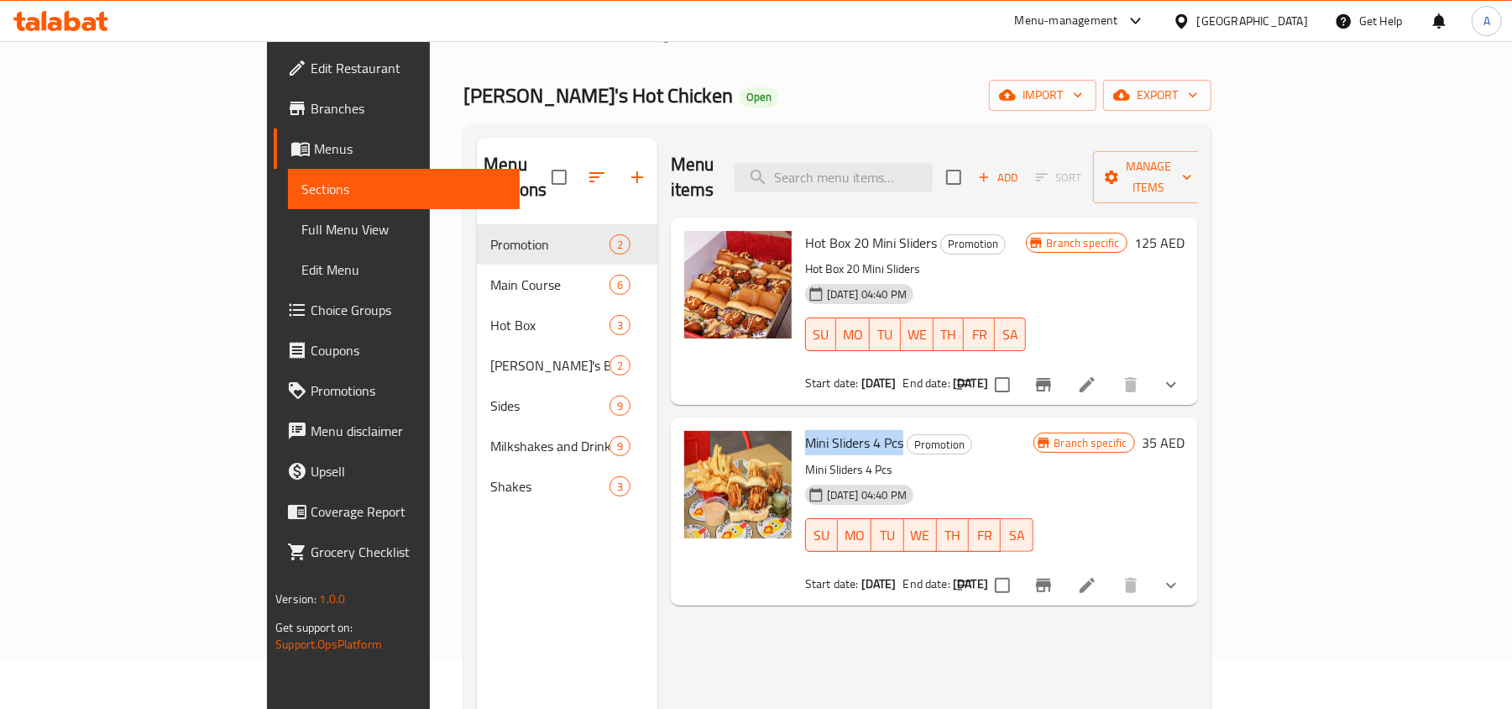
drag, startPoint x: 837, startPoint y: 421, endPoint x: 736, endPoint y: 416, distance: 100.8
click at [798, 424] on div "Mini Sliders 4 Pcs Promotion Mini Sliders 4 Pcs [DATE] 04:40 PM SU MO TU WE TH …" at bounding box center [919, 511] width 242 height 174
copy span "Mini Sliders 4 Pcs"
click at [933, 165] on input "search" at bounding box center [834, 177] width 198 height 29
paste input "Mini Sliders 4 Pcs"
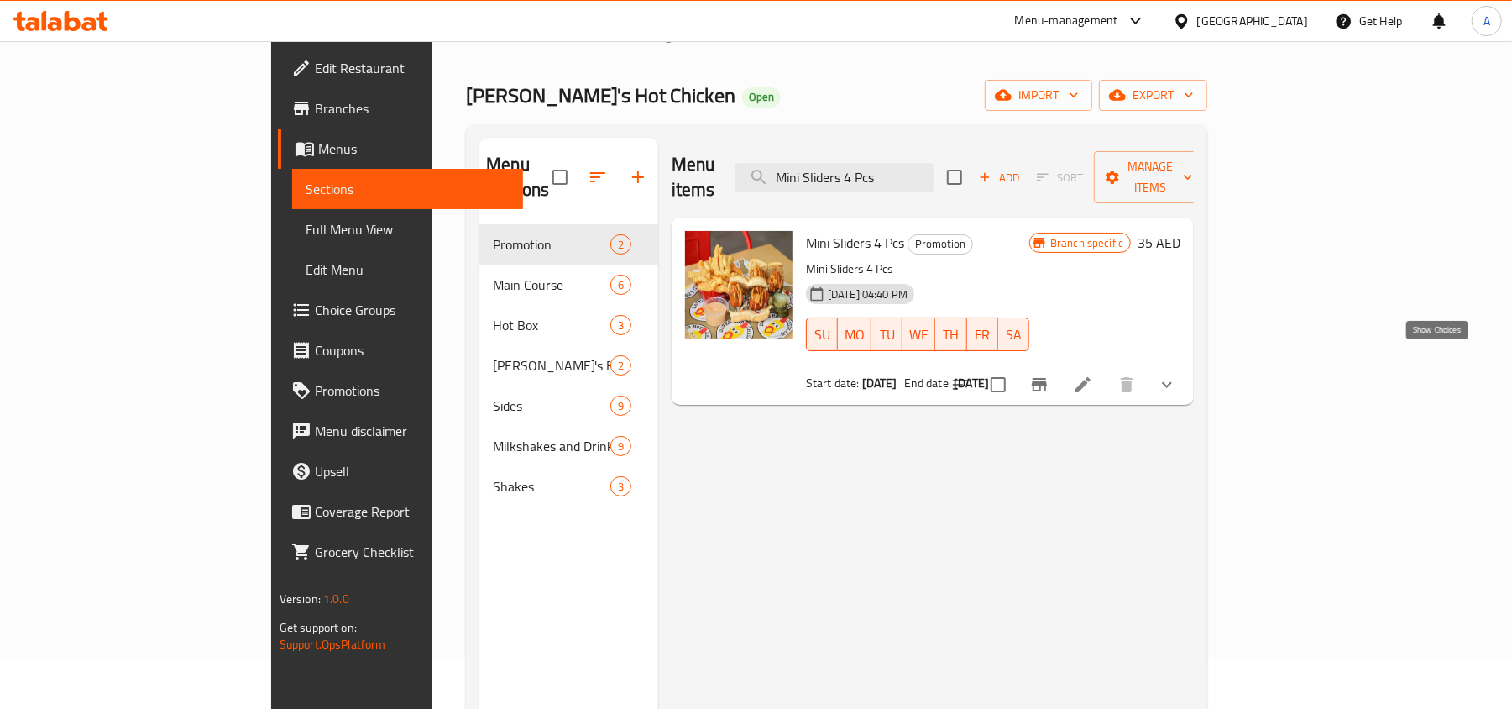
type input "Mini Sliders 4 Pcs"
click at [1177, 374] on icon "show more" at bounding box center [1167, 384] width 20 height 20
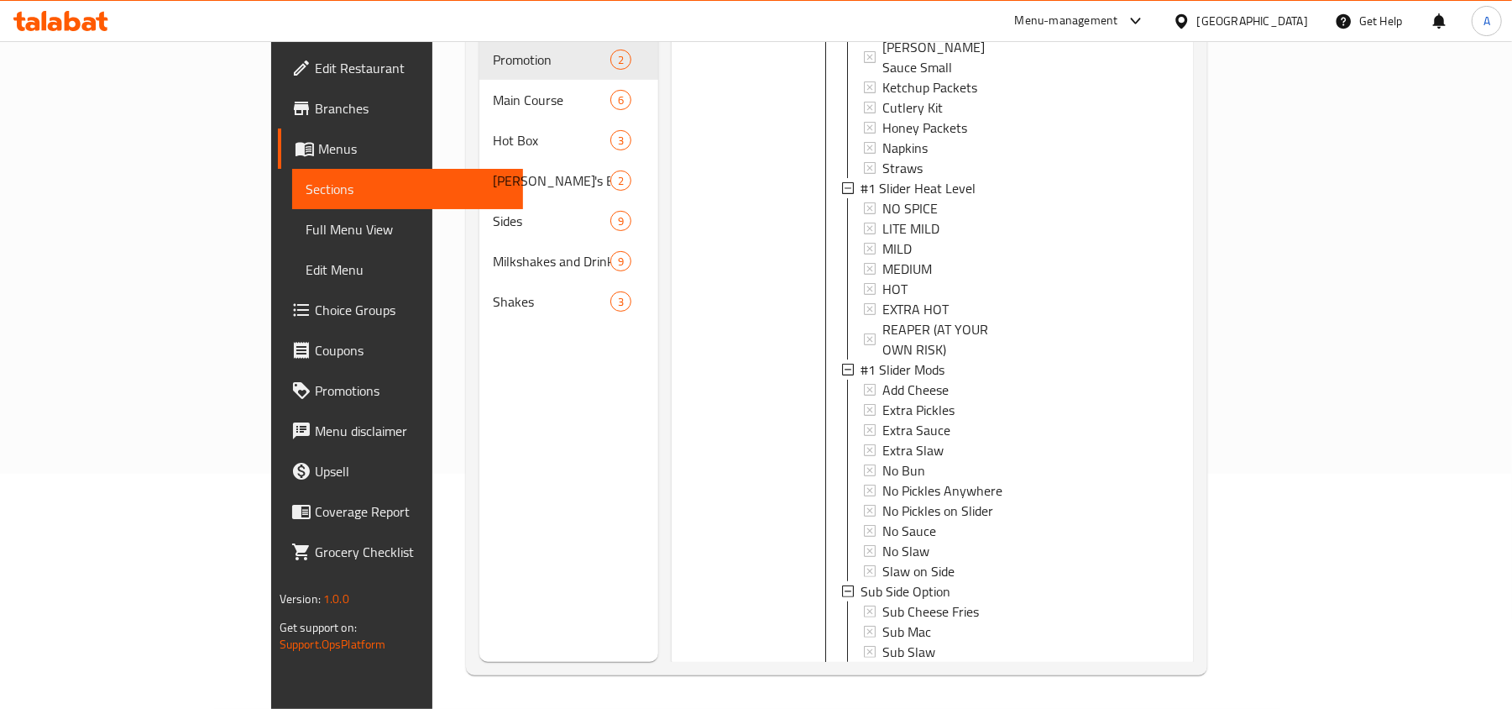
scroll to position [302, 0]
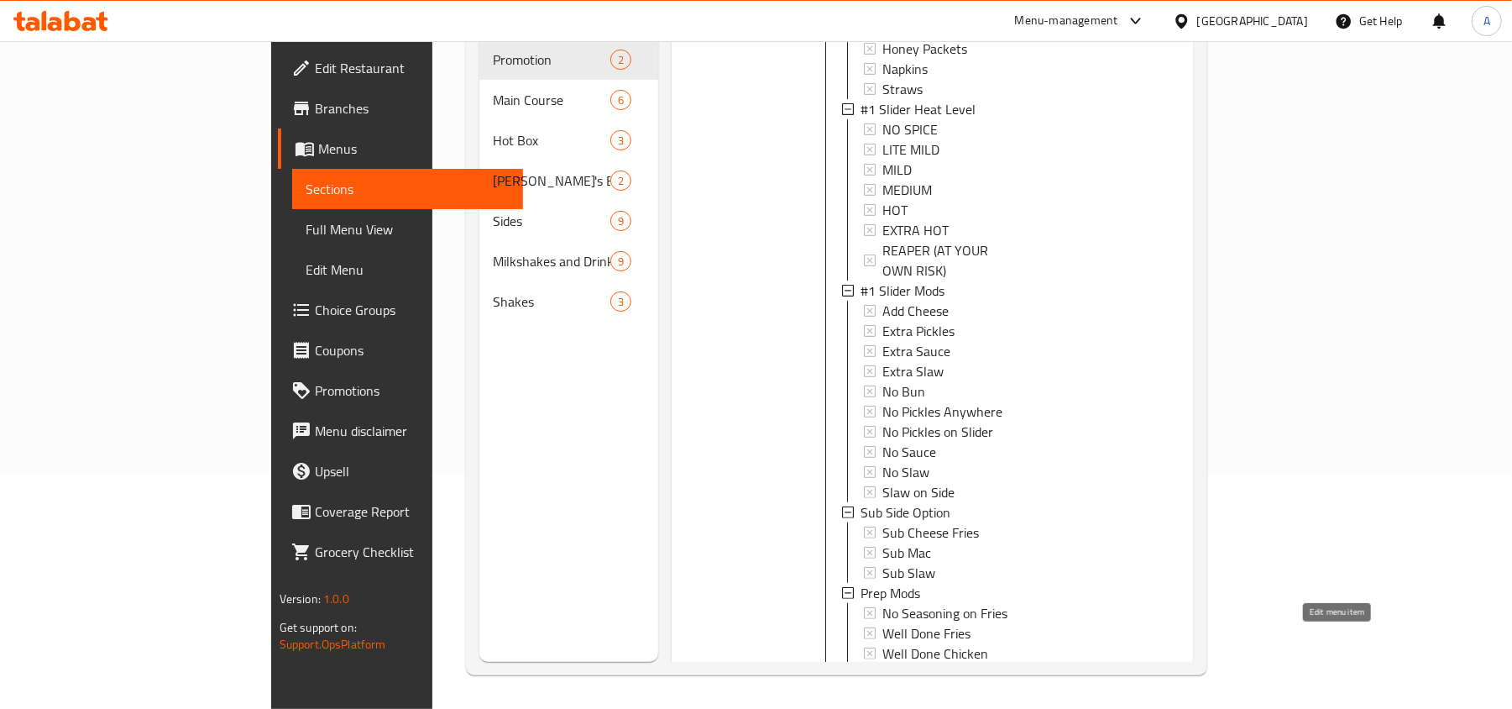
click at [1090, 682] on icon at bounding box center [1082, 689] width 15 height 15
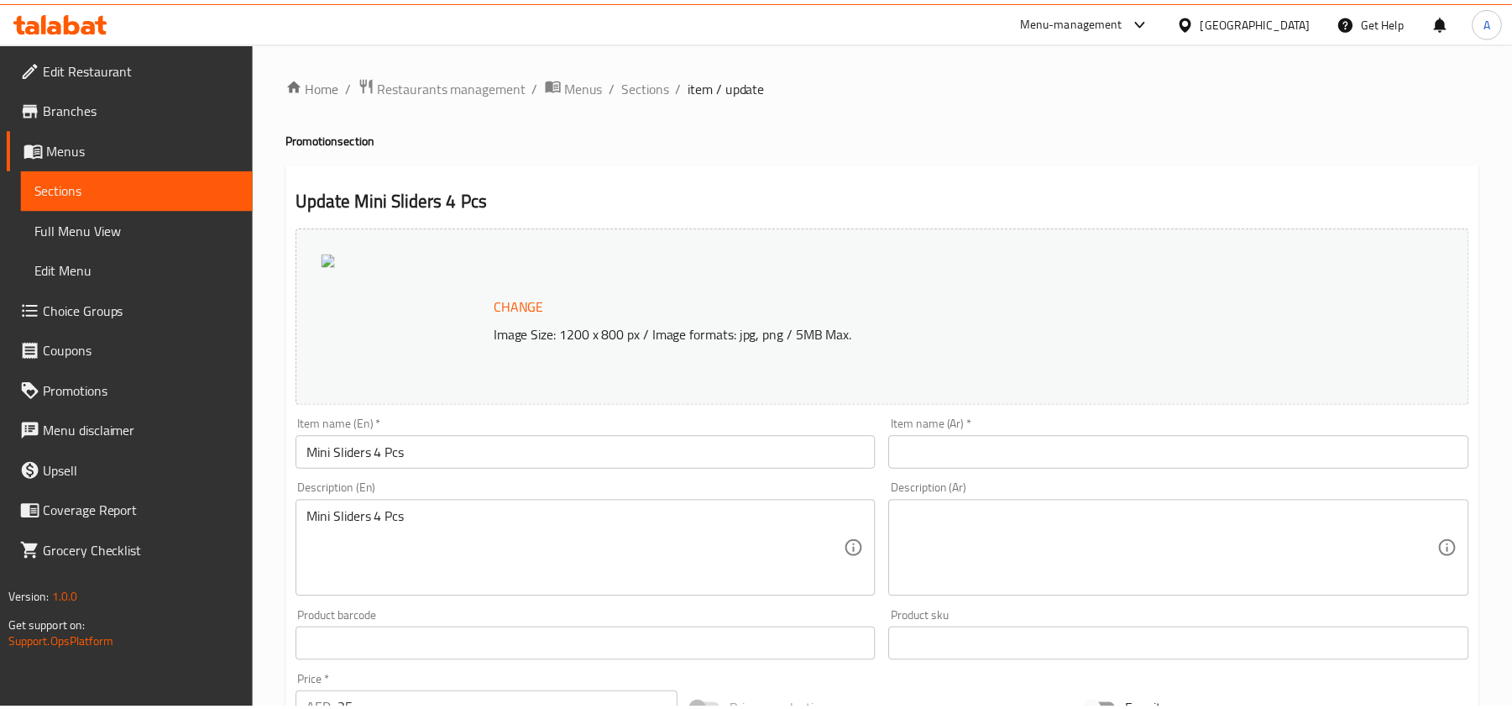
scroll to position [519, 0]
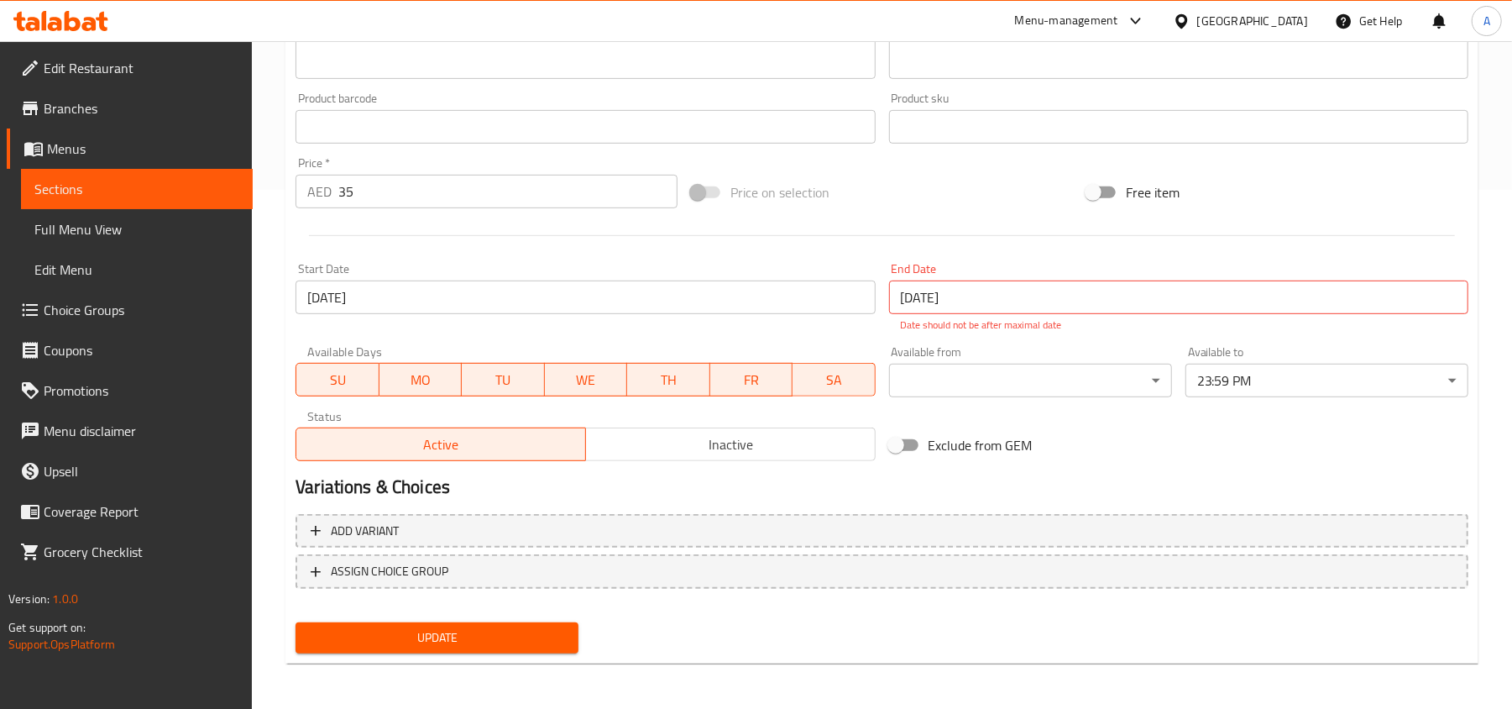
click at [166, 72] on span "Edit Restaurant" at bounding box center [142, 68] width 196 height 20
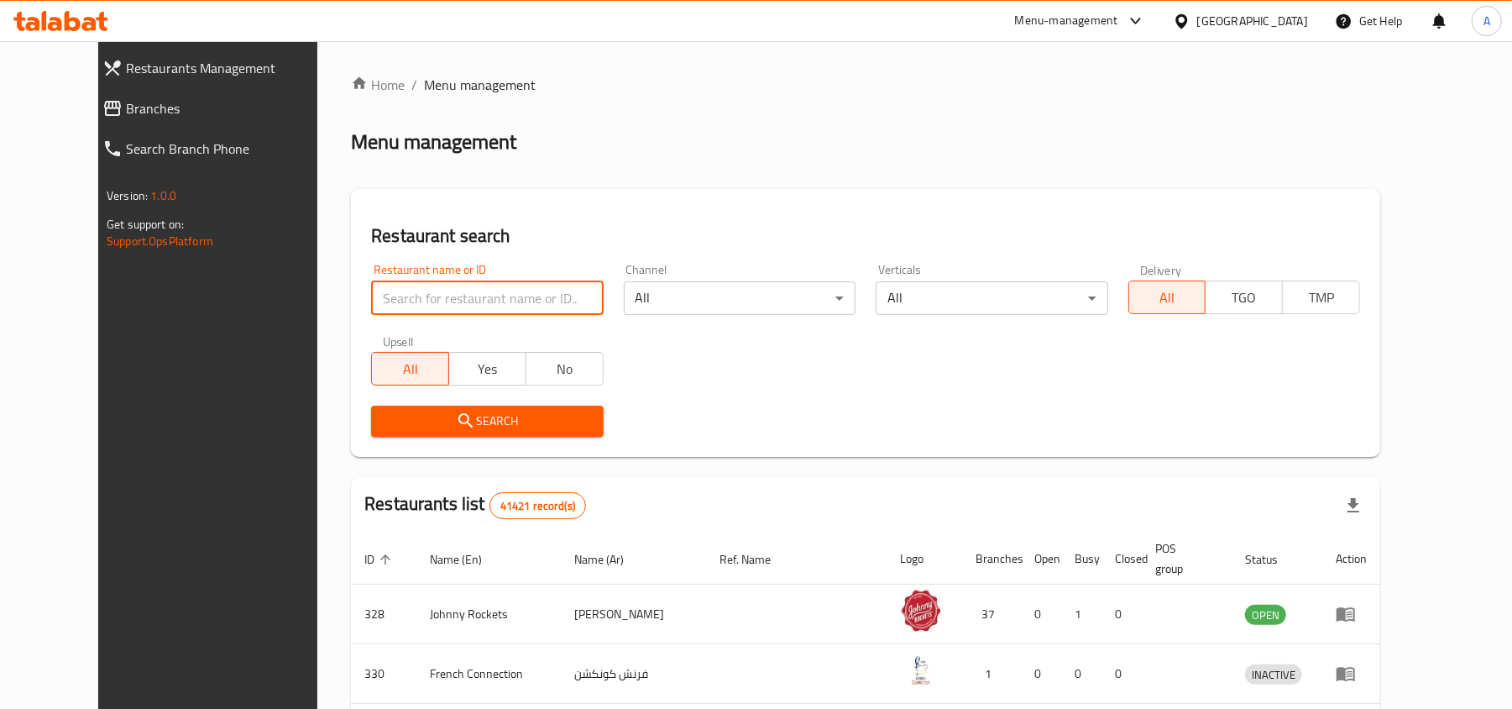
click at [405, 296] on input "search" at bounding box center [487, 298] width 232 height 34
paste input "658475"
type input "658475"
click at [403, 426] on span "Search" at bounding box center [486, 421] width 205 height 21
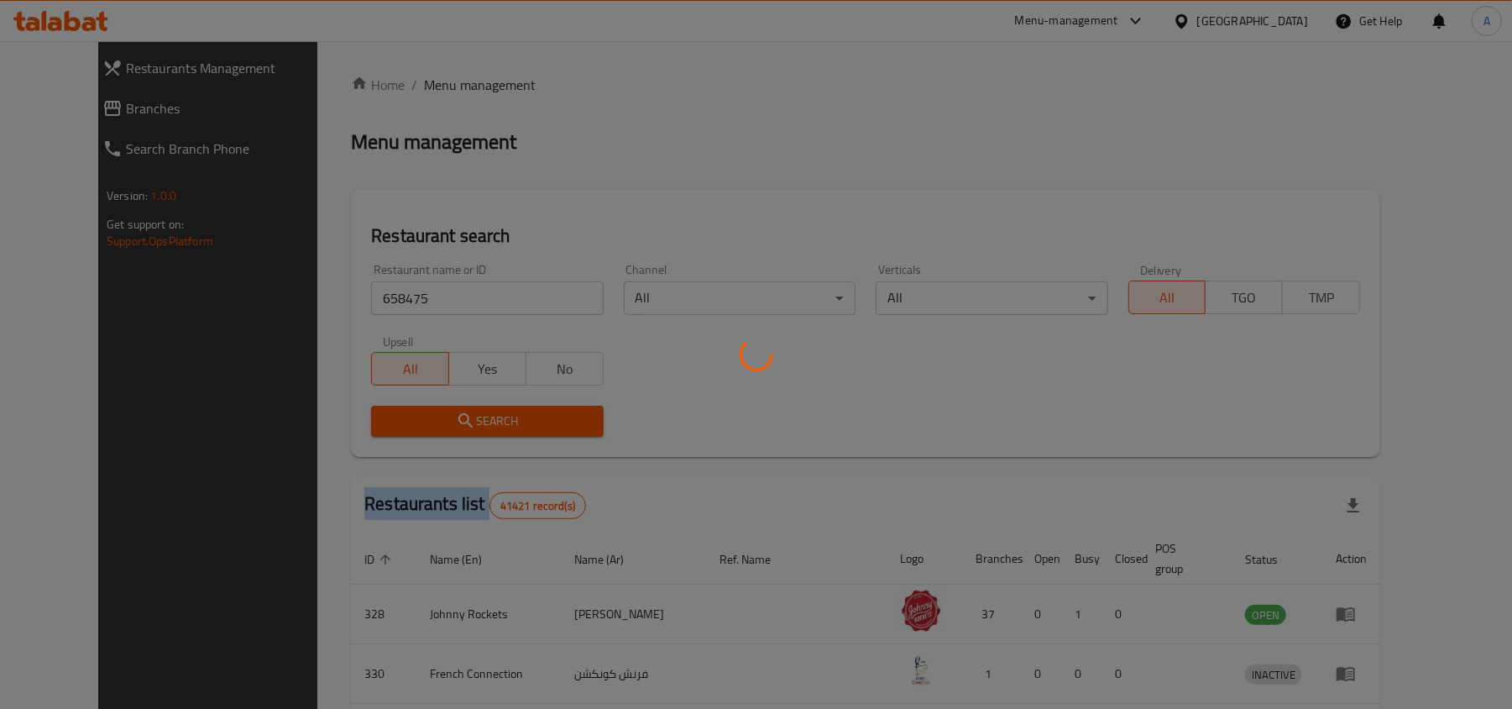
click at [403, 426] on div at bounding box center [756, 354] width 1512 height 709
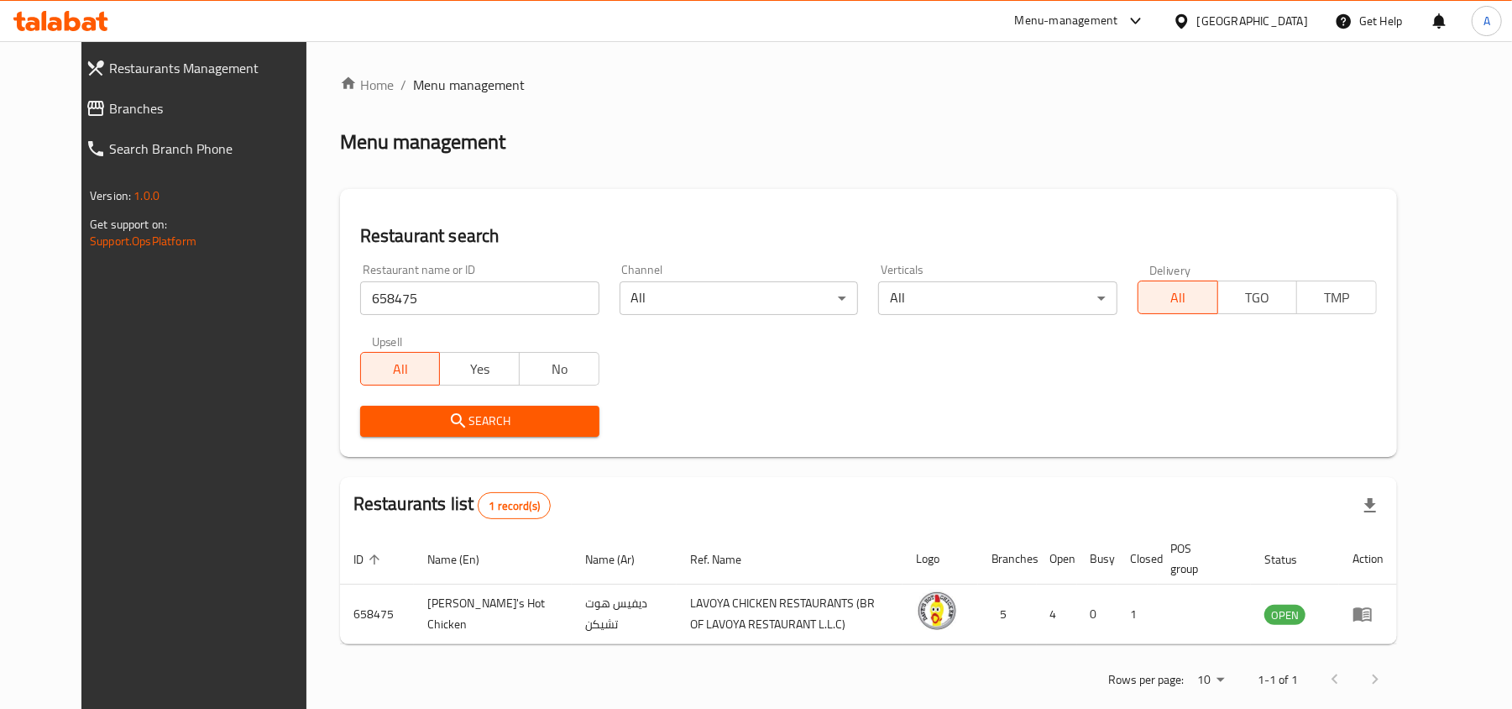
click at [1217, 21] on div "[GEOGRAPHIC_DATA]" at bounding box center [1252, 21] width 111 height 18
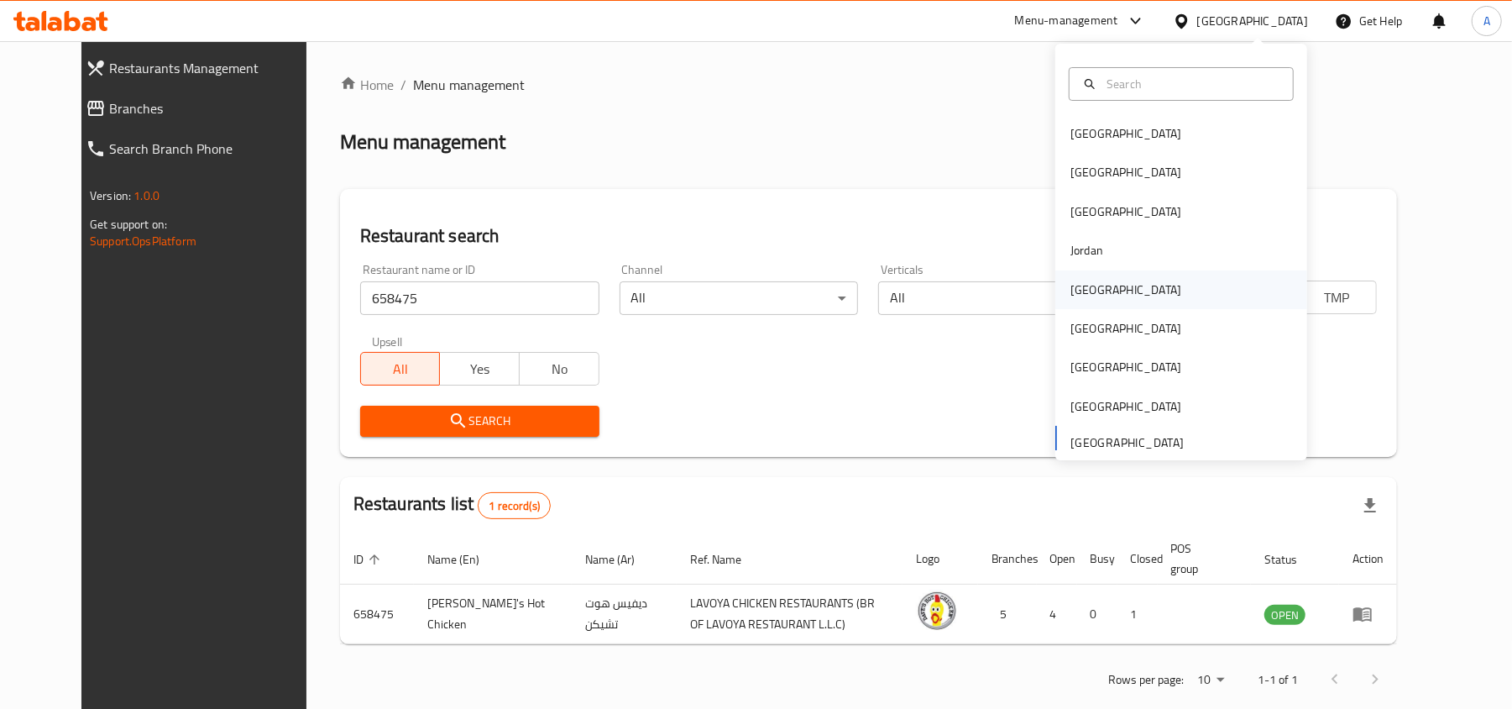
click at [1096, 290] on div "Kuwait" at bounding box center [1126, 289] width 138 height 39
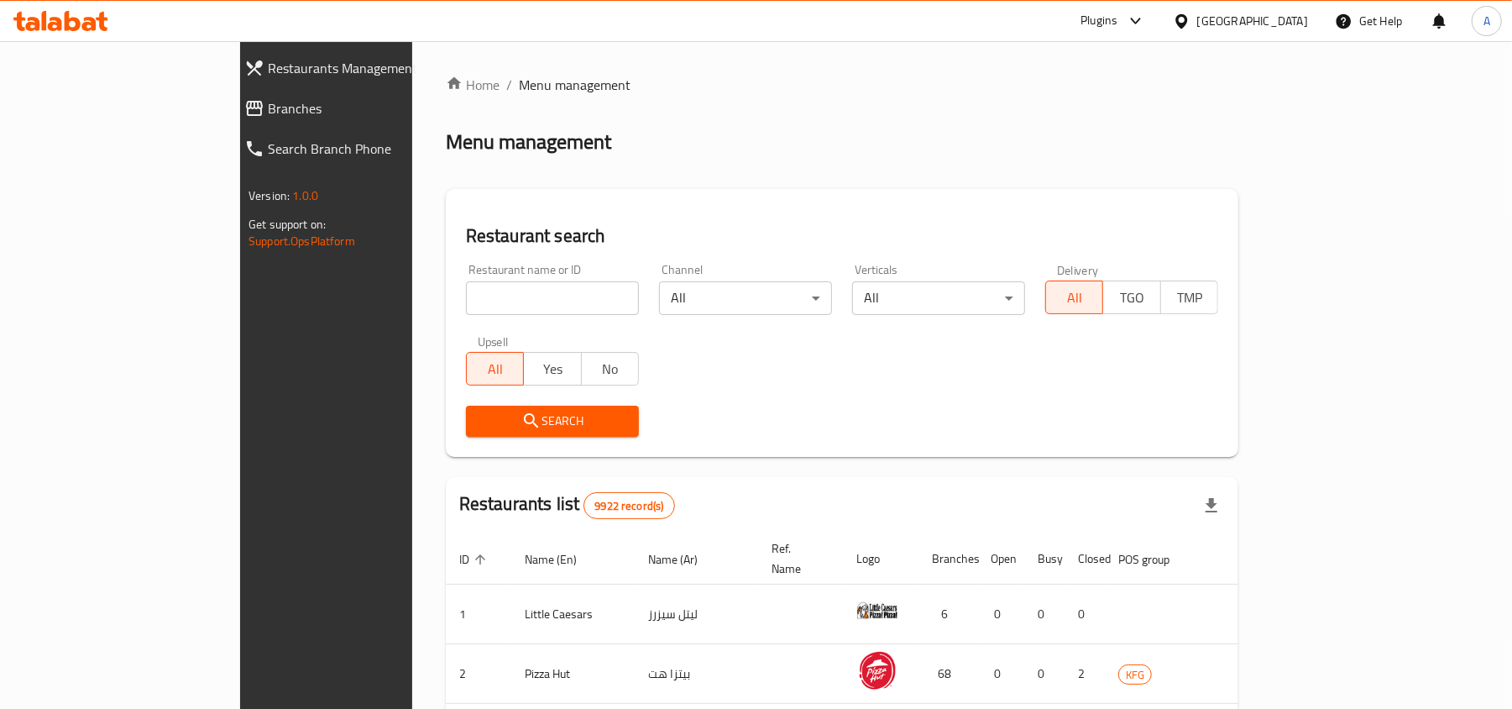
click at [466, 295] on input "search" at bounding box center [552, 298] width 173 height 34
paste input "21105"
type input "21105"
click at [479, 416] on span "Search" at bounding box center [552, 421] width 146 height 21
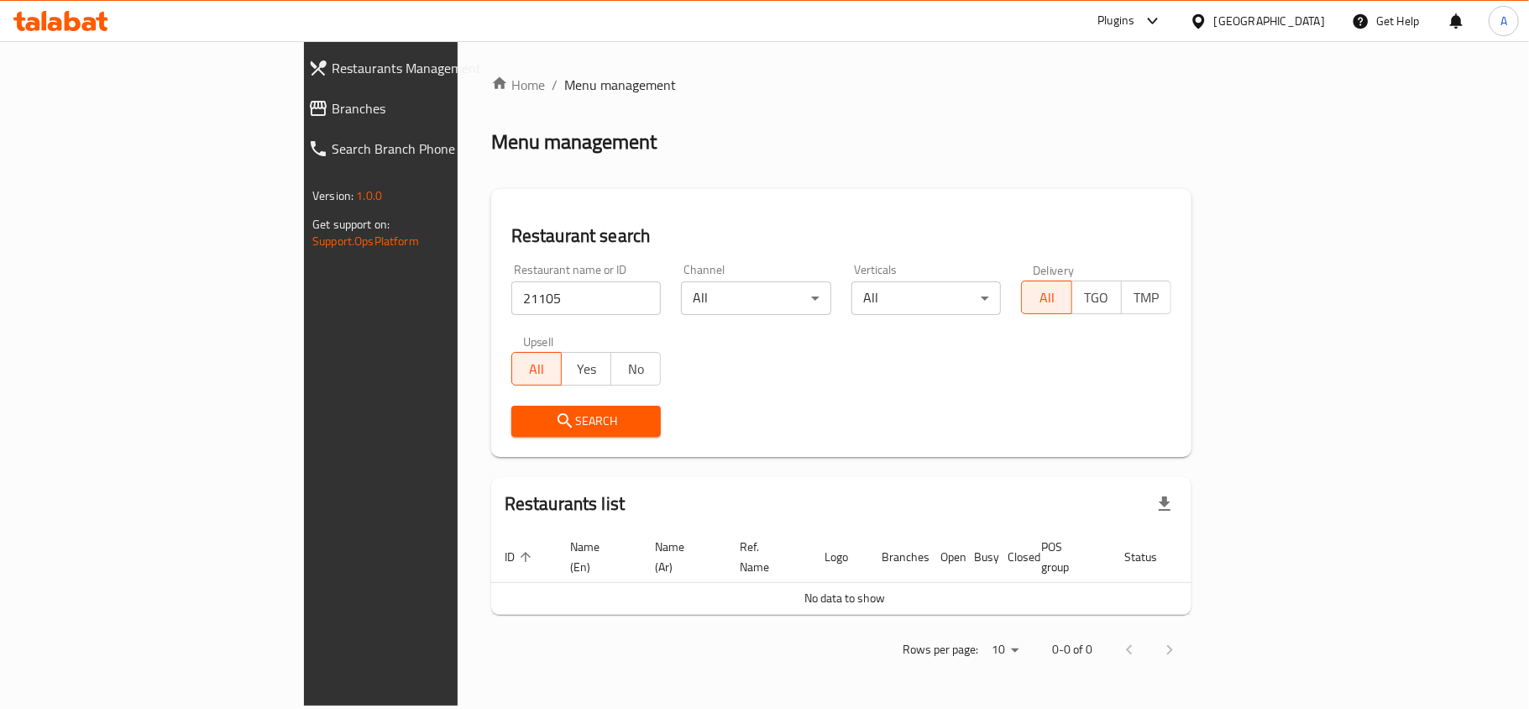
click at [1214, 22] on div at bounding box center [1202, 21] width 24 height 18
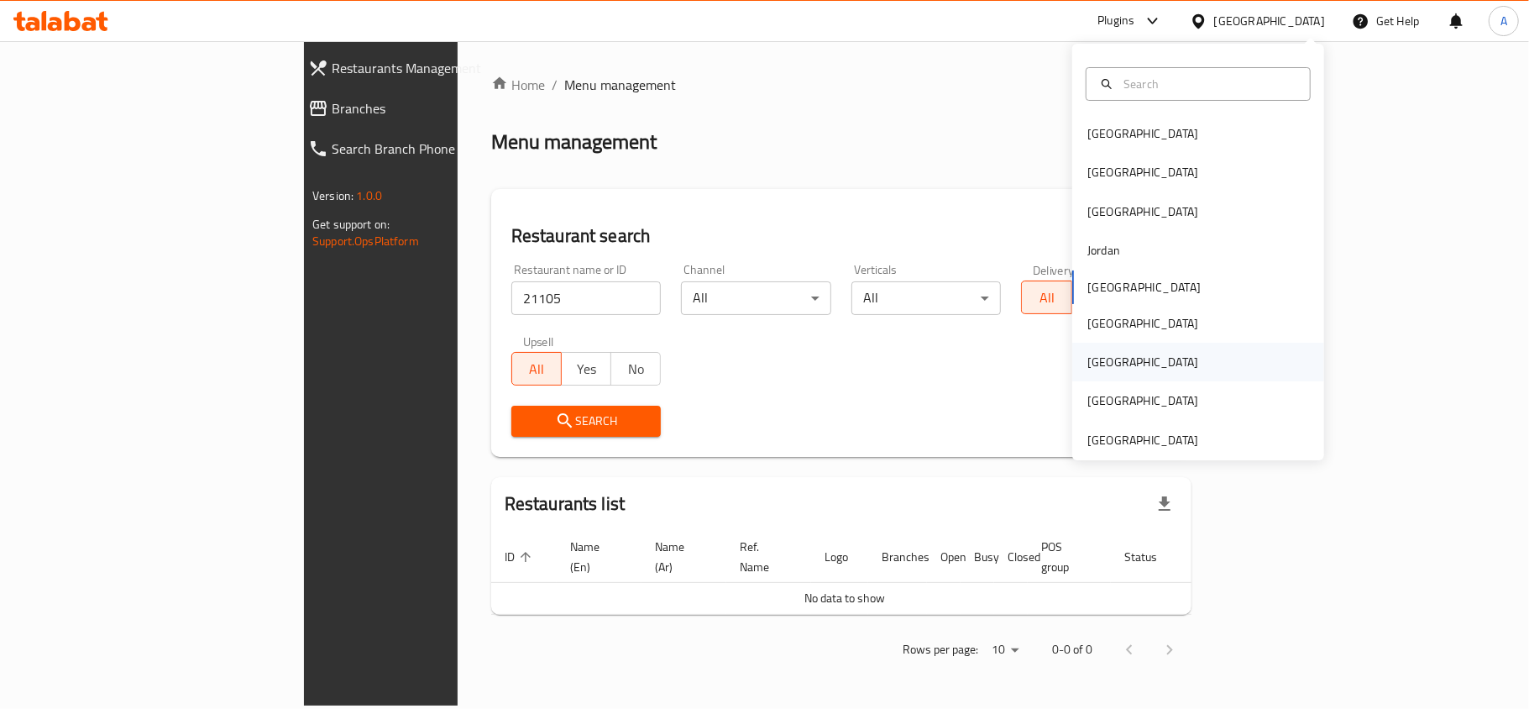
click at [1109, 361] on div "Qatar" at bounding box center [1143, 362] width 138 height 39
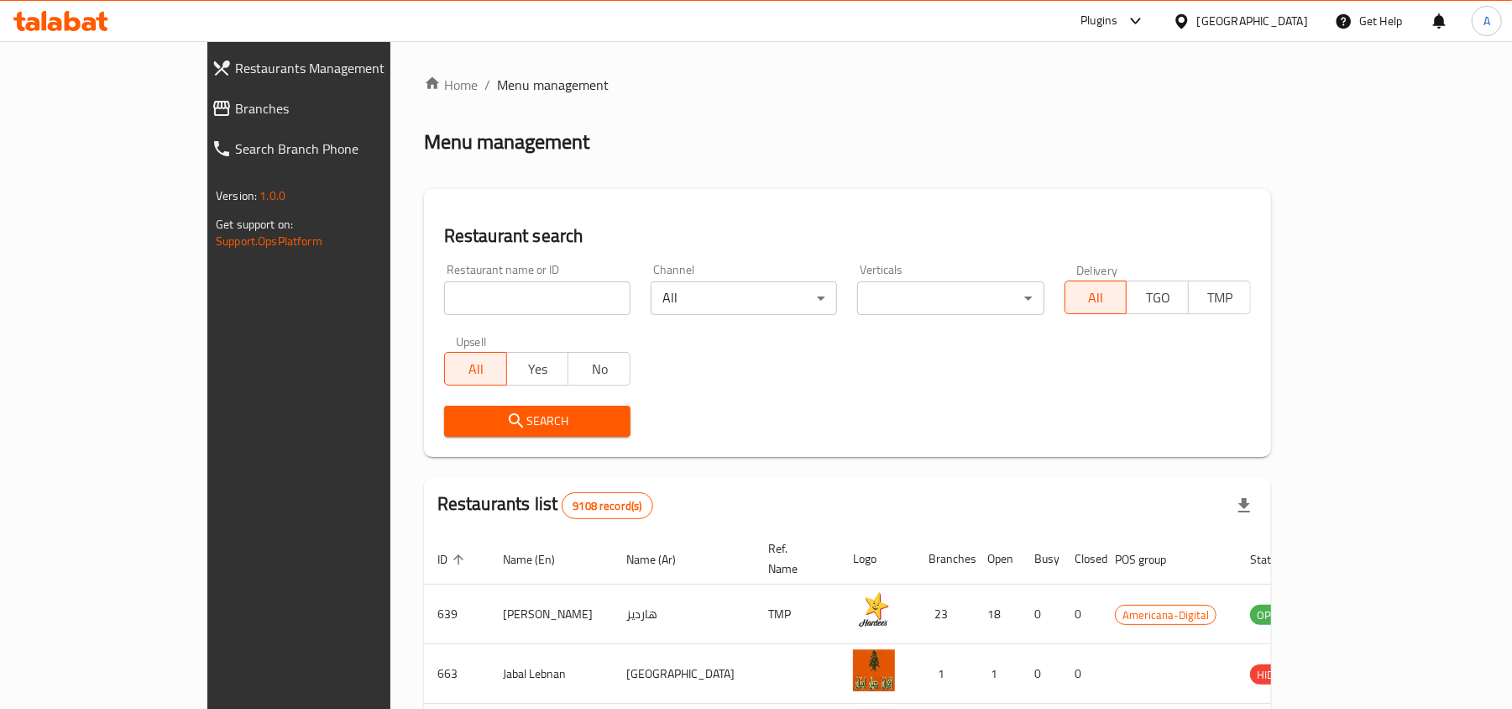
click at [444, 283] on input "search" at bounding box center [537, 298] width 186 height 34
paste input "chocorose"
click at [458, 414] on span "Search" at bounding box center [538, 421] width 160 height 21
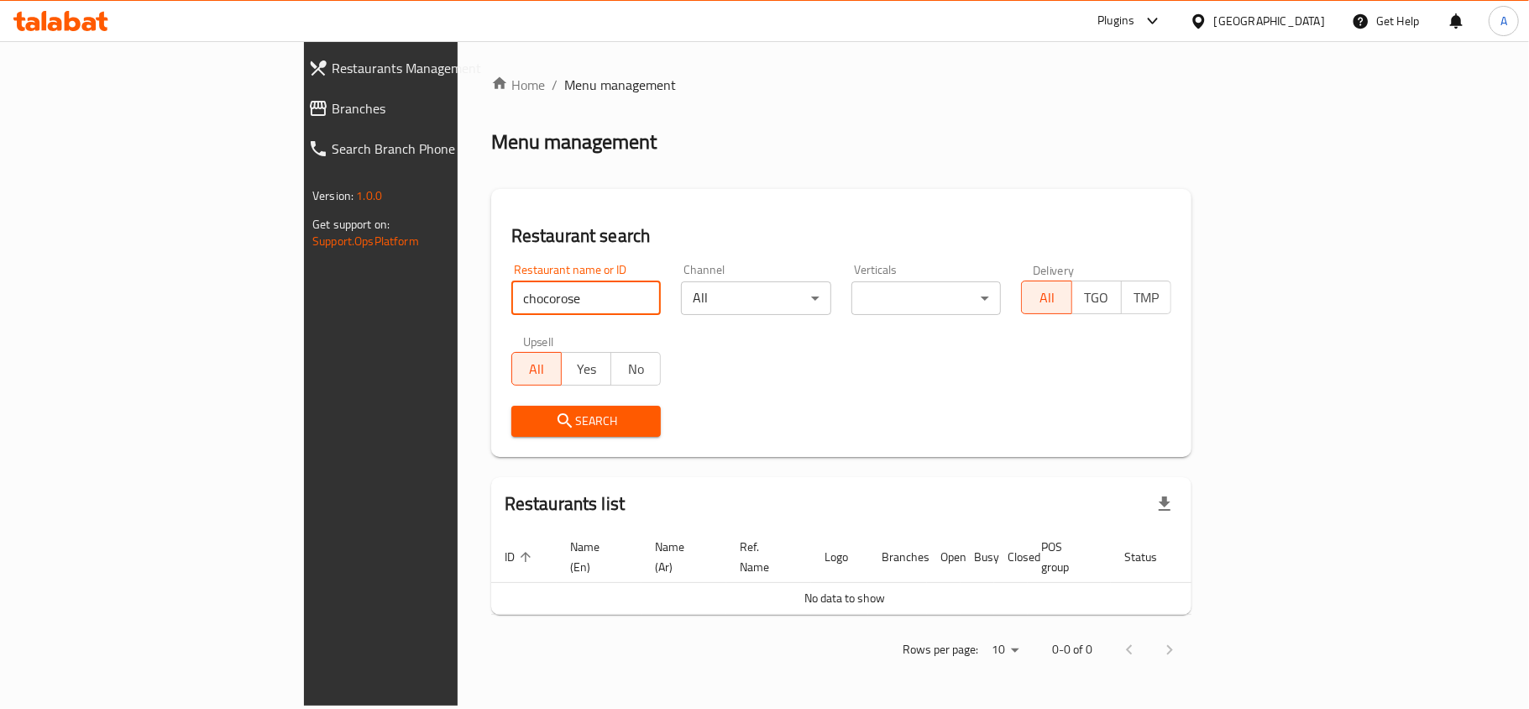
click at [511, 302] on input "chocorose" at bounding box center [586, 298] width 150 height 34
paste input "21105"
type input "21105"
click at [525, 426] on span "Search" at bounding box center [586, 421] width 123 height 21
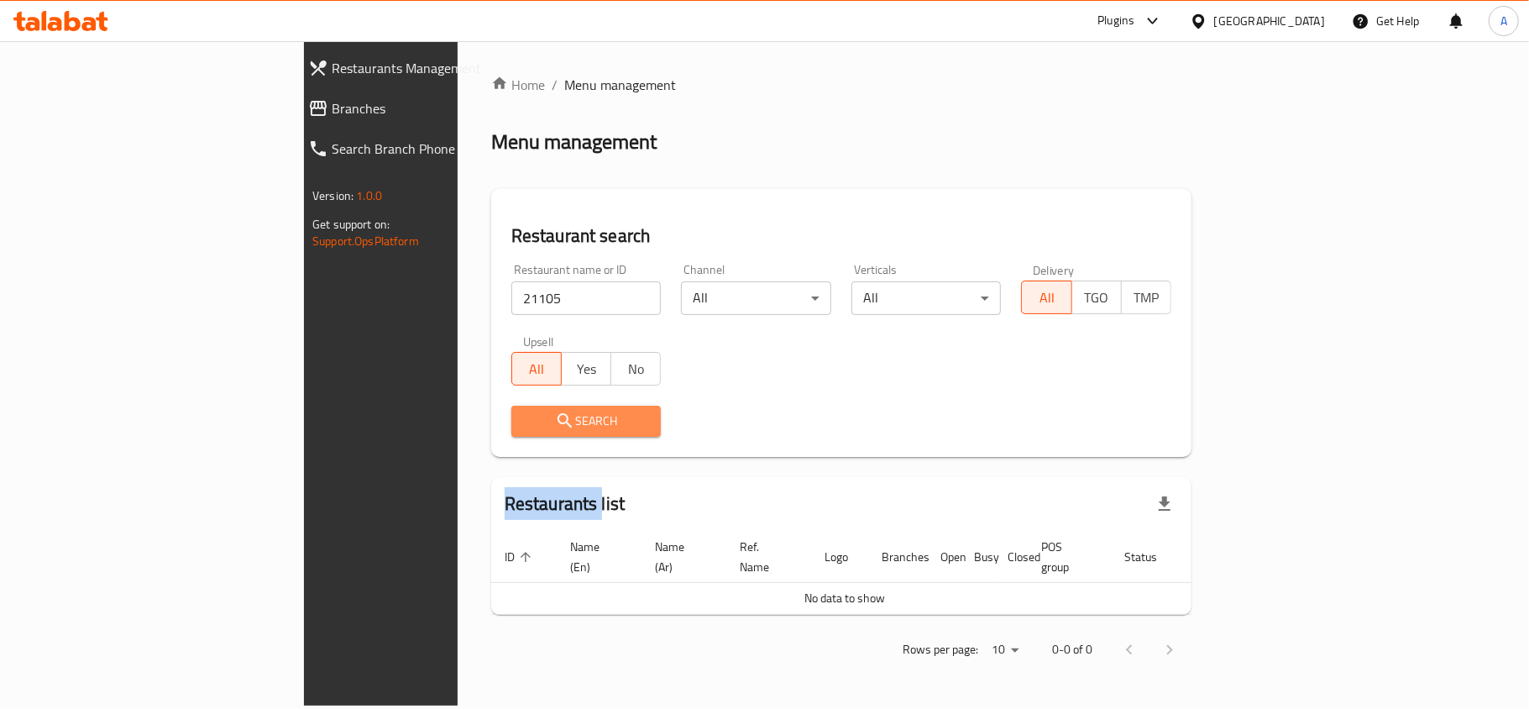
click at [477, 426] on div at bounding box center [764, 354] width 1529 height 709
click at [332, 102] on span "Branches" at bounding box center [439, 108] width 214 height 20
